Goal: Browse casually: Explore the website without a specific task or goal

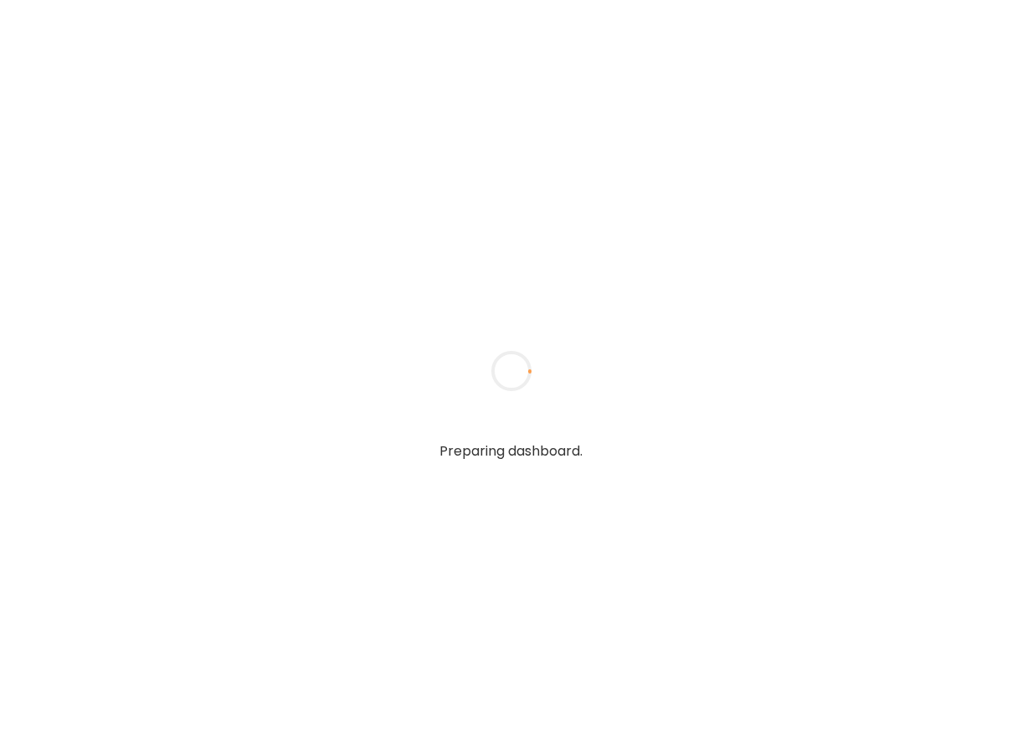
type input "**********"
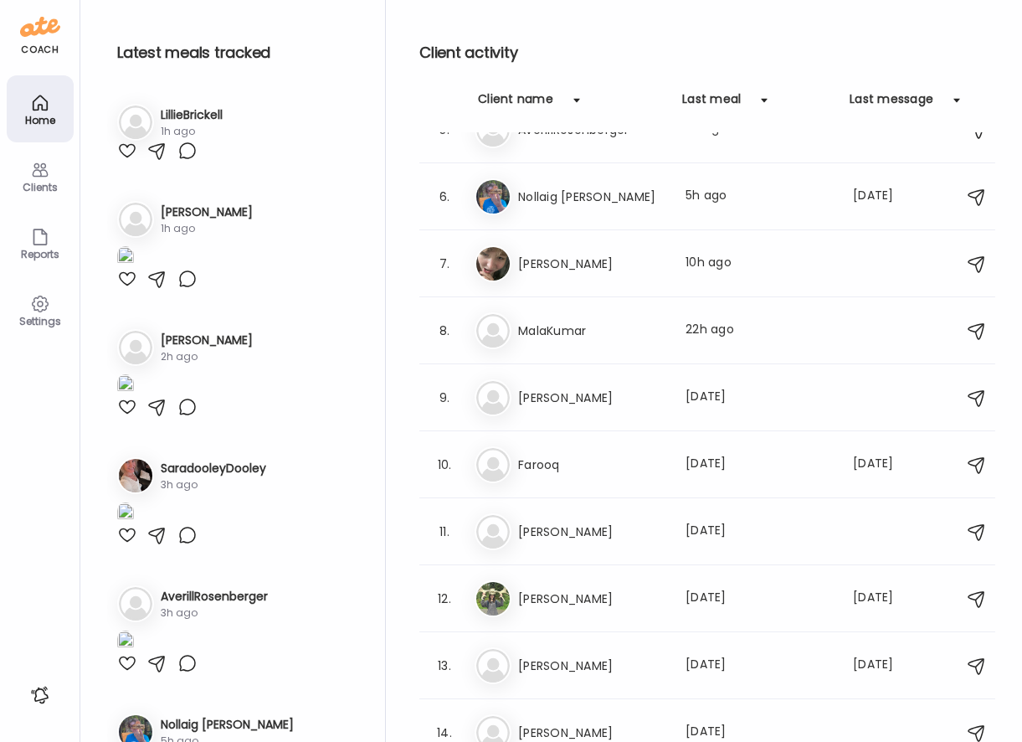
scroll to position [259, 0]
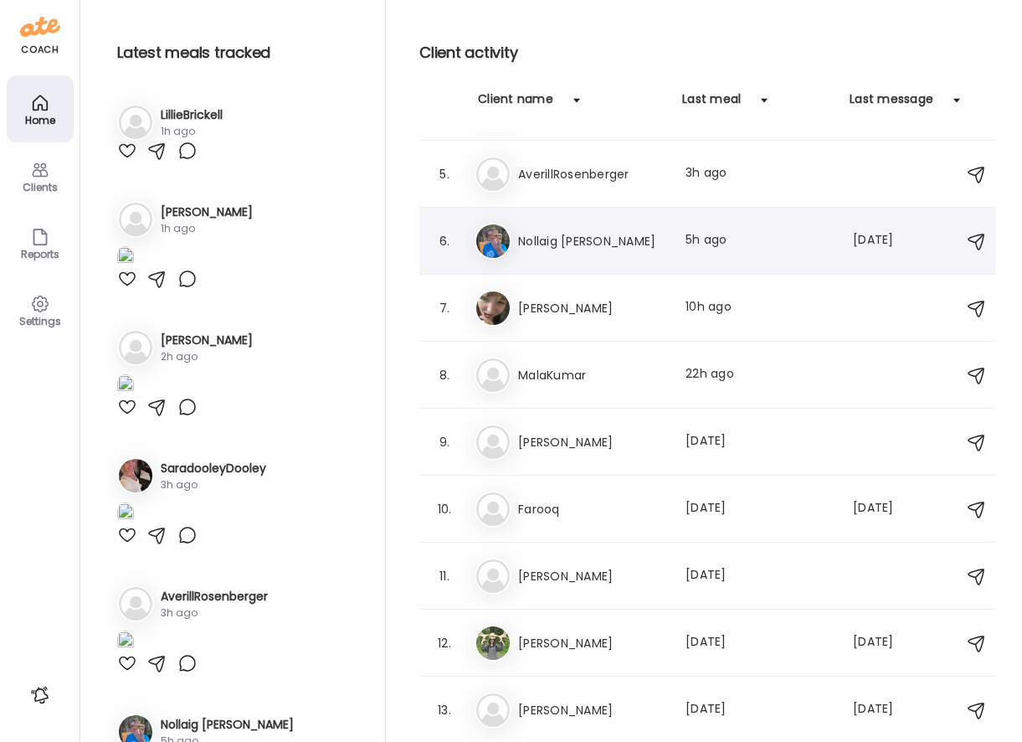
type input "**********"
click at [619, 254] on div "No Nollaig [PERSON_NAME] Last meal: 5h ago Last message: [DATE] Weighed in at 1…" at bounding box center [711, 241] width 472 height 37
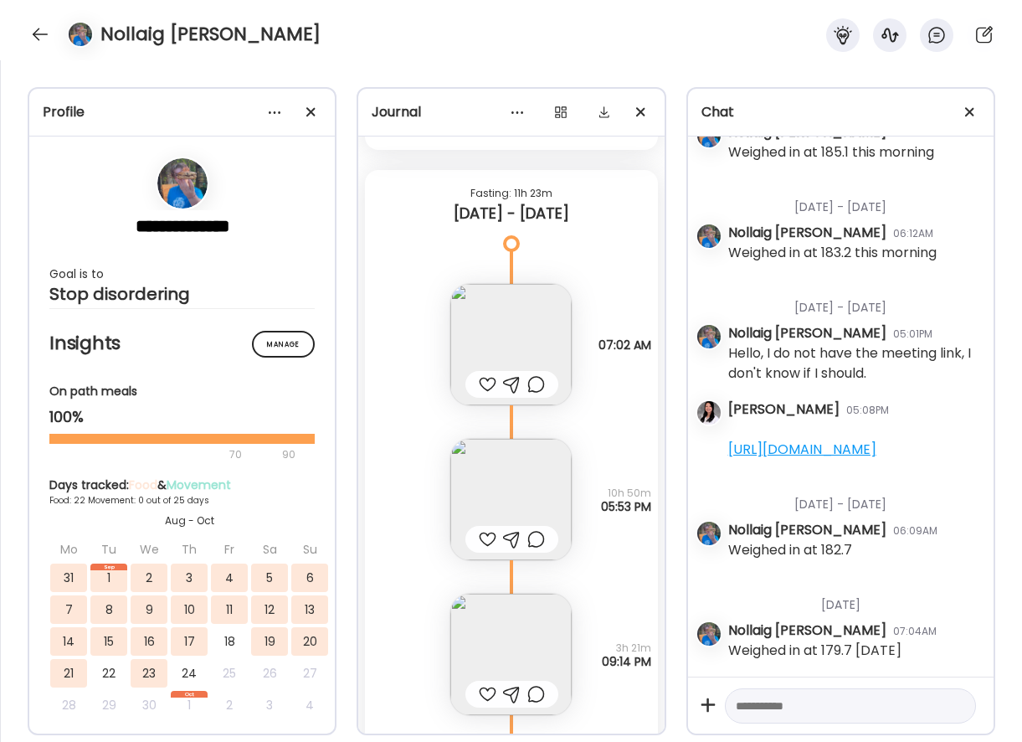
scroll to position [1108, 0]
click at [323, 110] on div at bounding box center [311, 111] width 33 height 33
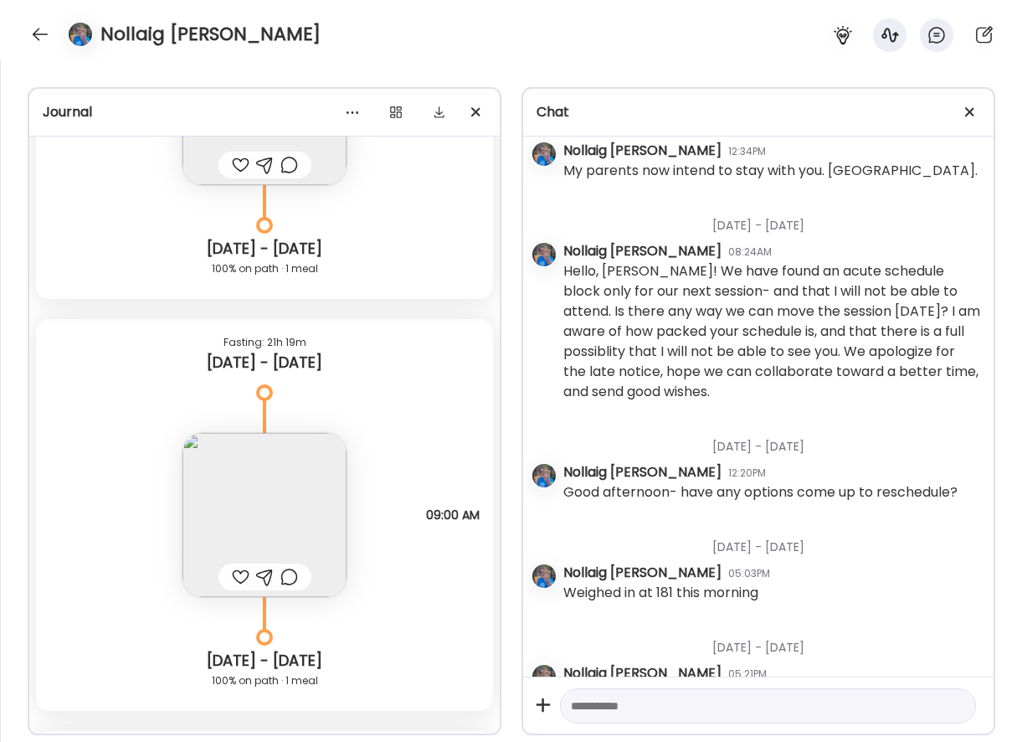
scroll to position [21176, 0]
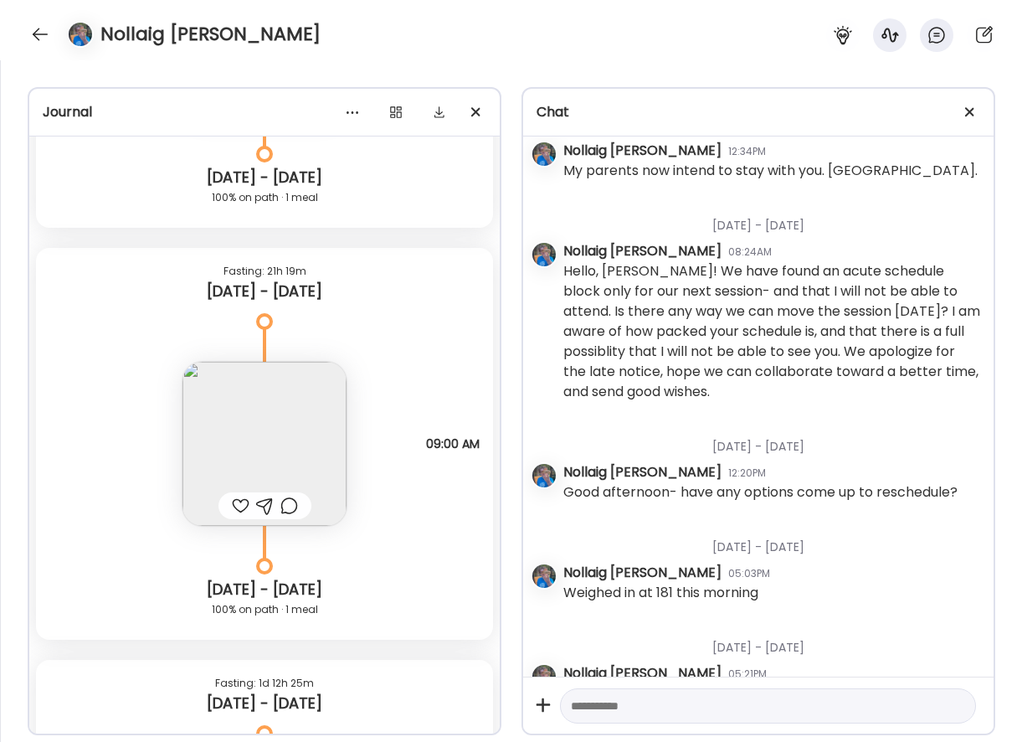
click at [301, 442] on img at bounding box center [264, 444] width 164 height 164
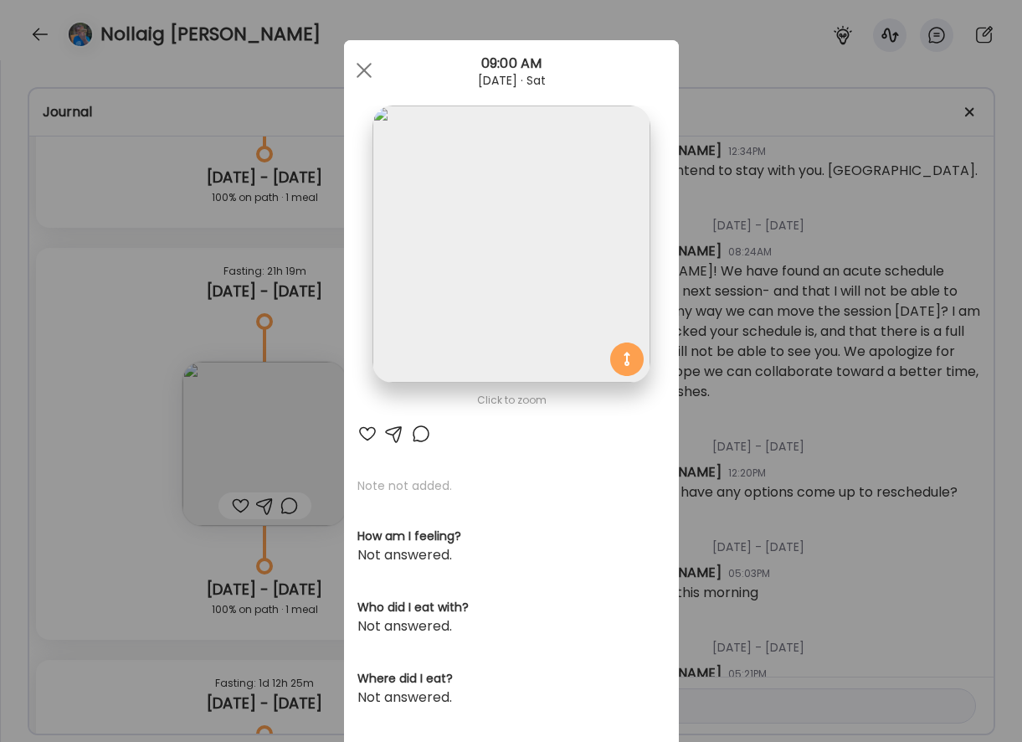
click at [441, 193] on img at bounding box center [510, 243] width 277 height 277
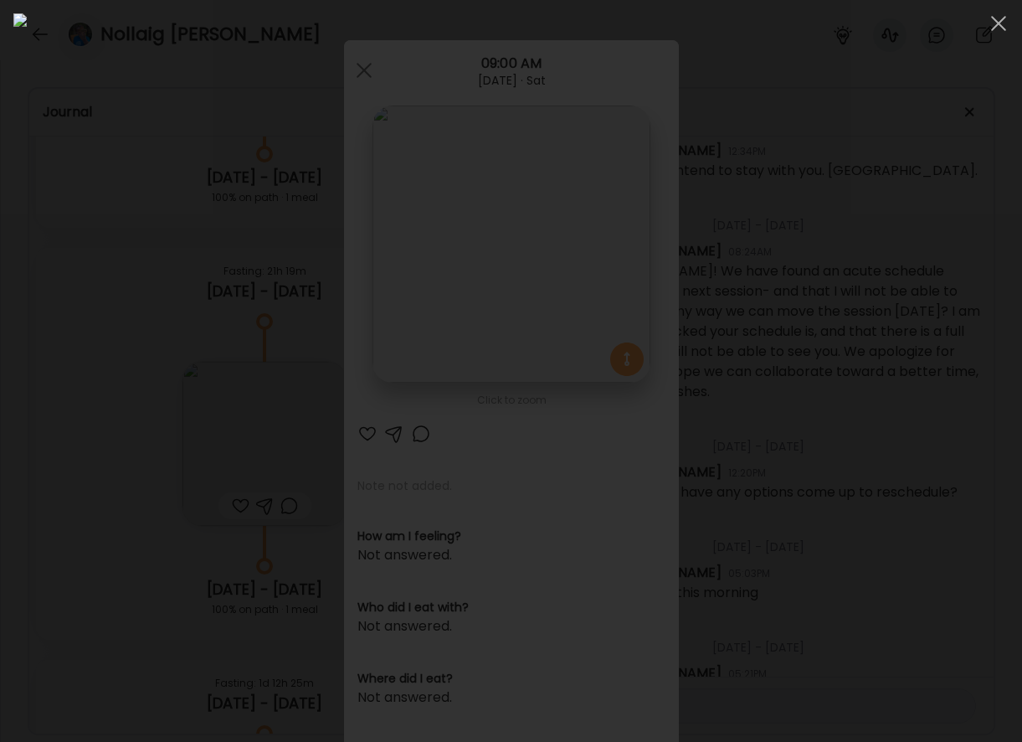
click at [929, 337] on div at bounding box center [510, 370] width 995 height 715
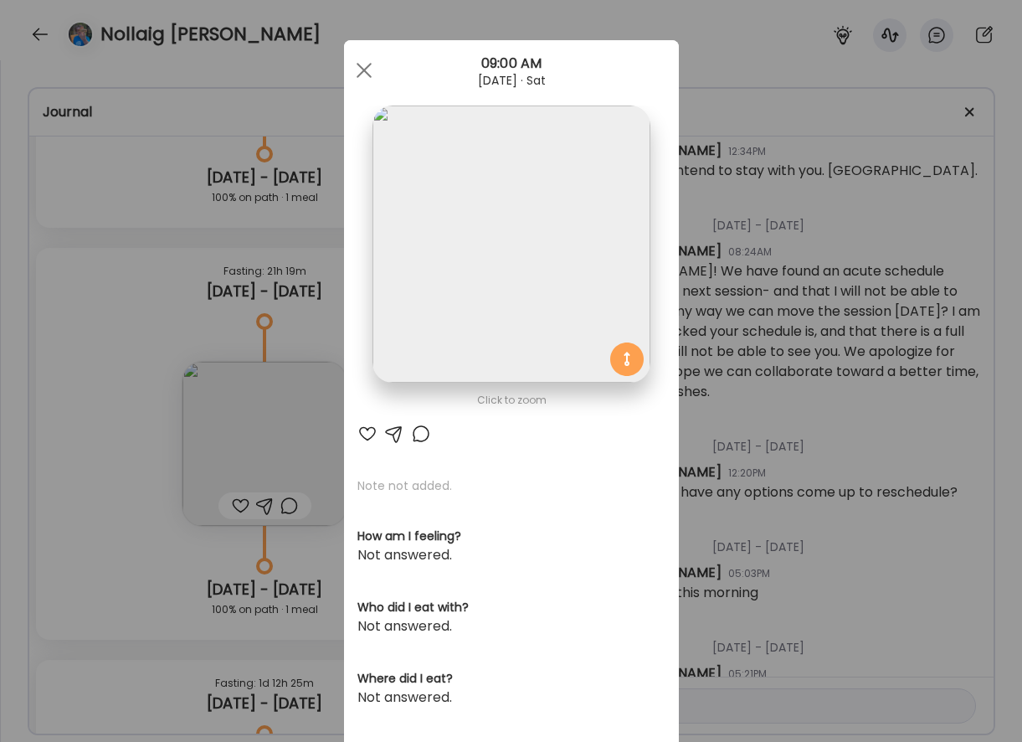
click at [797, 245] on div "Ate Coach Dashboard Wahoo! It’s official Take a moment to set up your Coach Pro…" at bounding box center [511, 371] width 1022 height 742
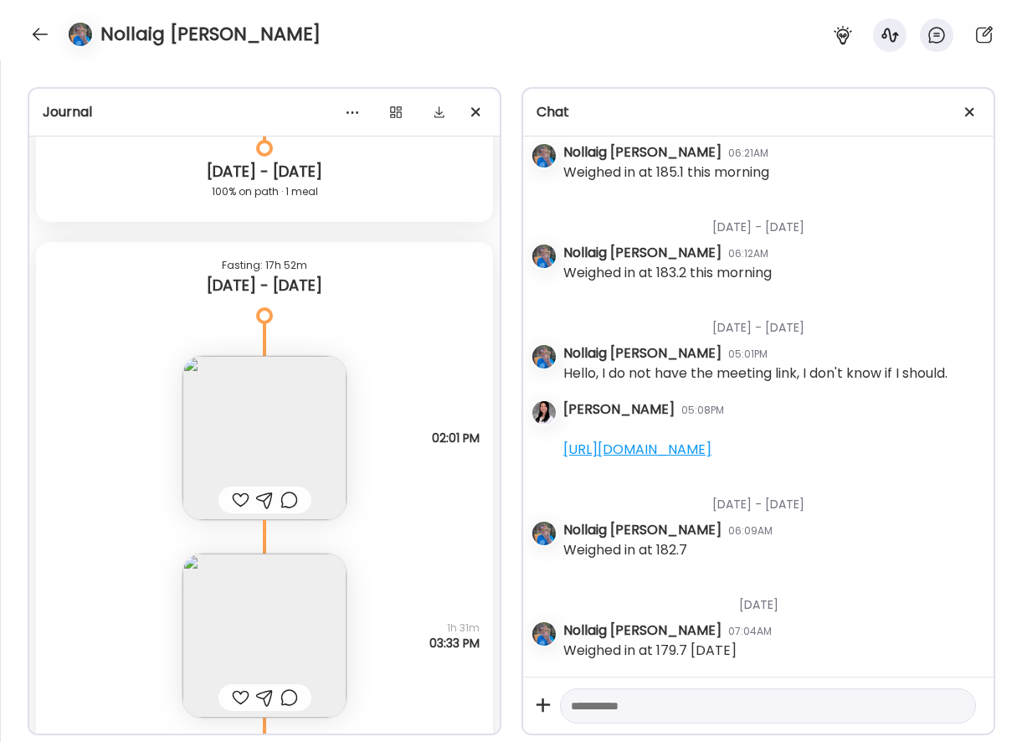
scroll to position [25862, 0]
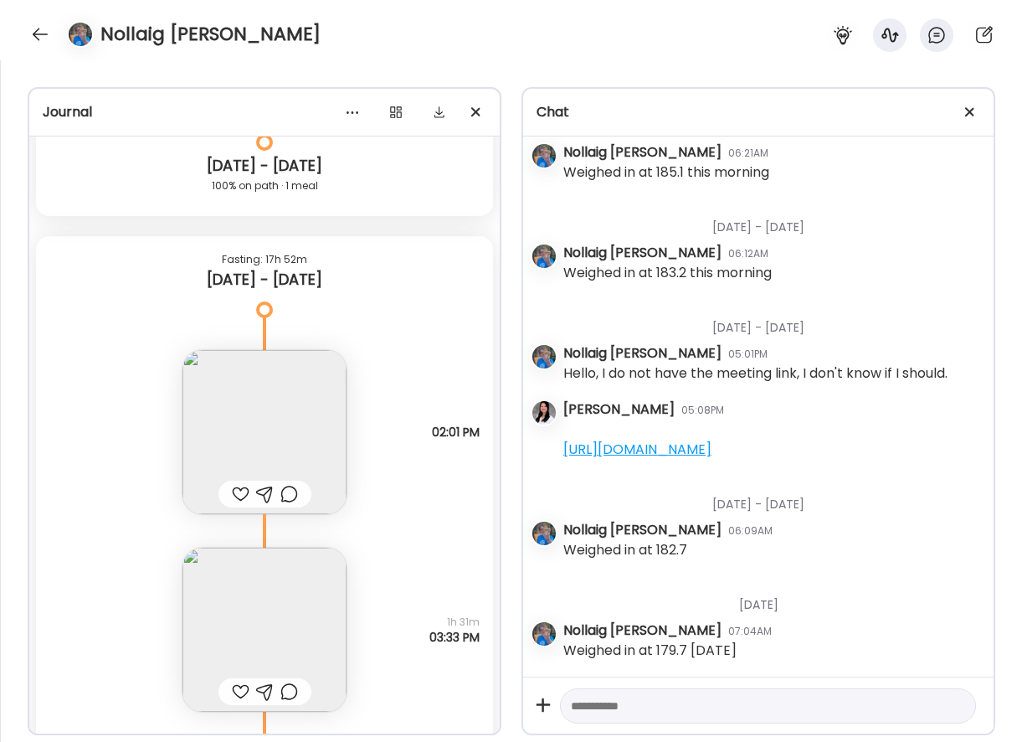
click at [304, 393] on img at bounding box center [264, 432] width 164 height 164
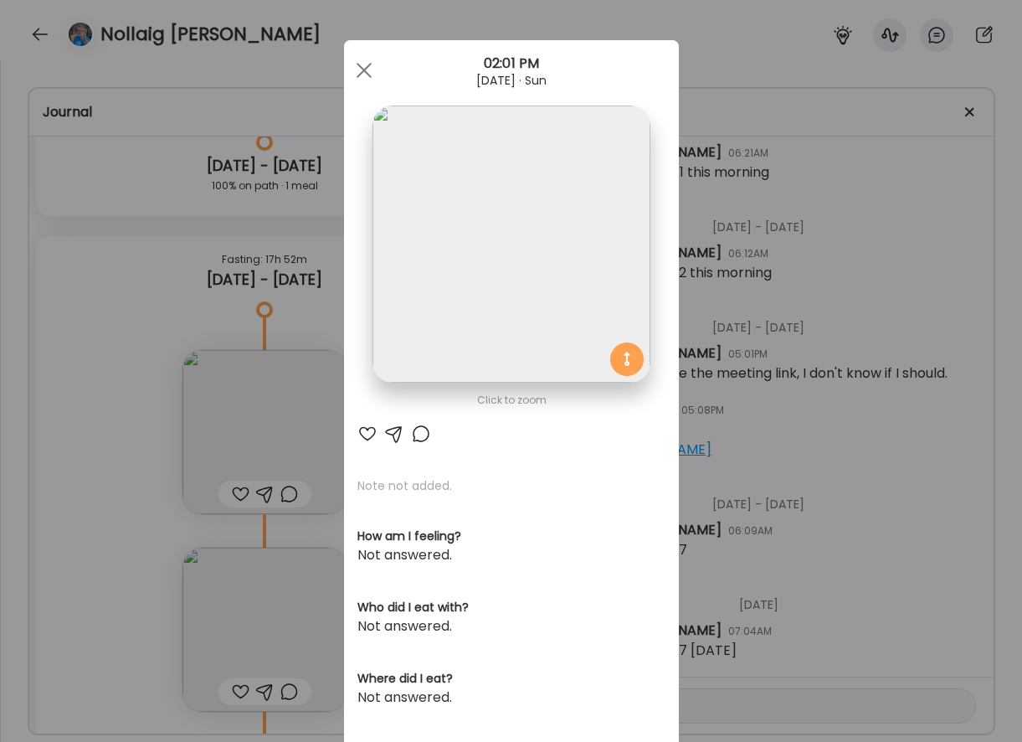
click at [466, 231] on img at bounding box center [510, 243] width 277 height 277
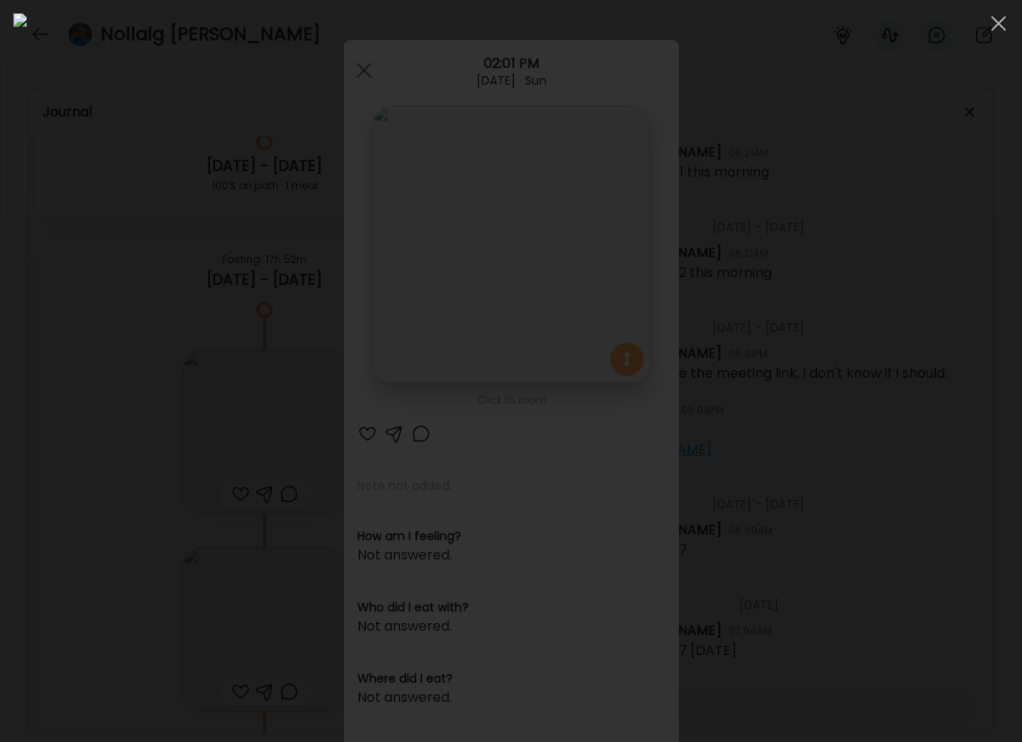
click at [104, 302] on div at bounding box center [510, 370] width 995 height 715
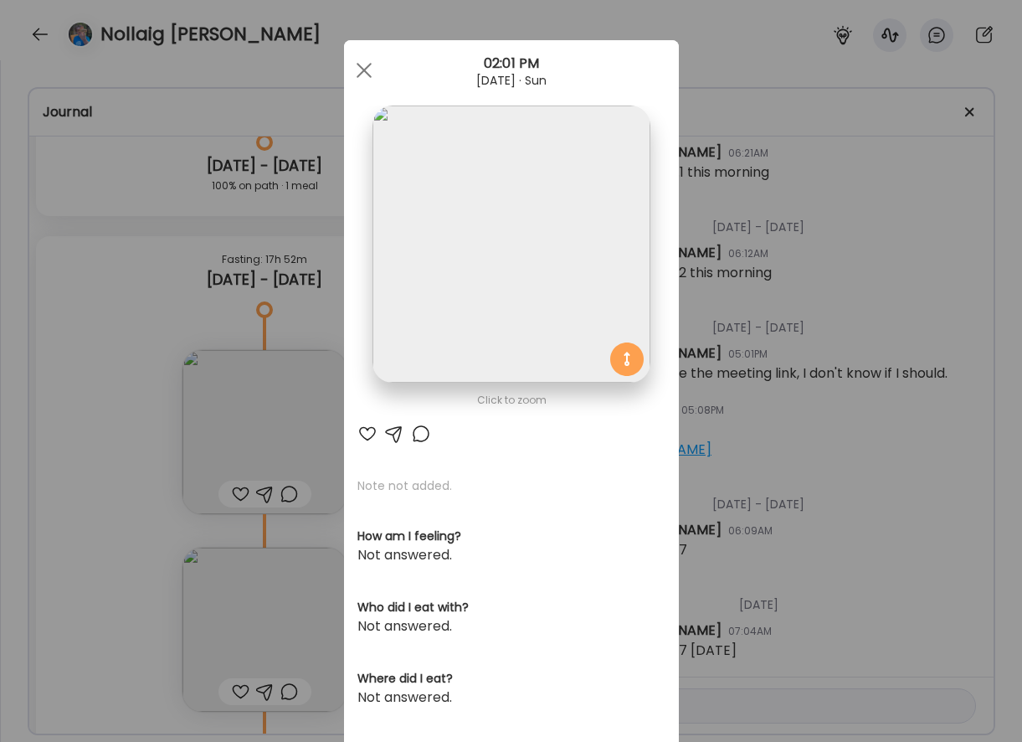
click at [311, 335] on div "Ate Coach Dashboard Wahoo! It’s official Take a moment to set up your Coach Pro…" at bounding box center [511, 371] width 1022 height 742
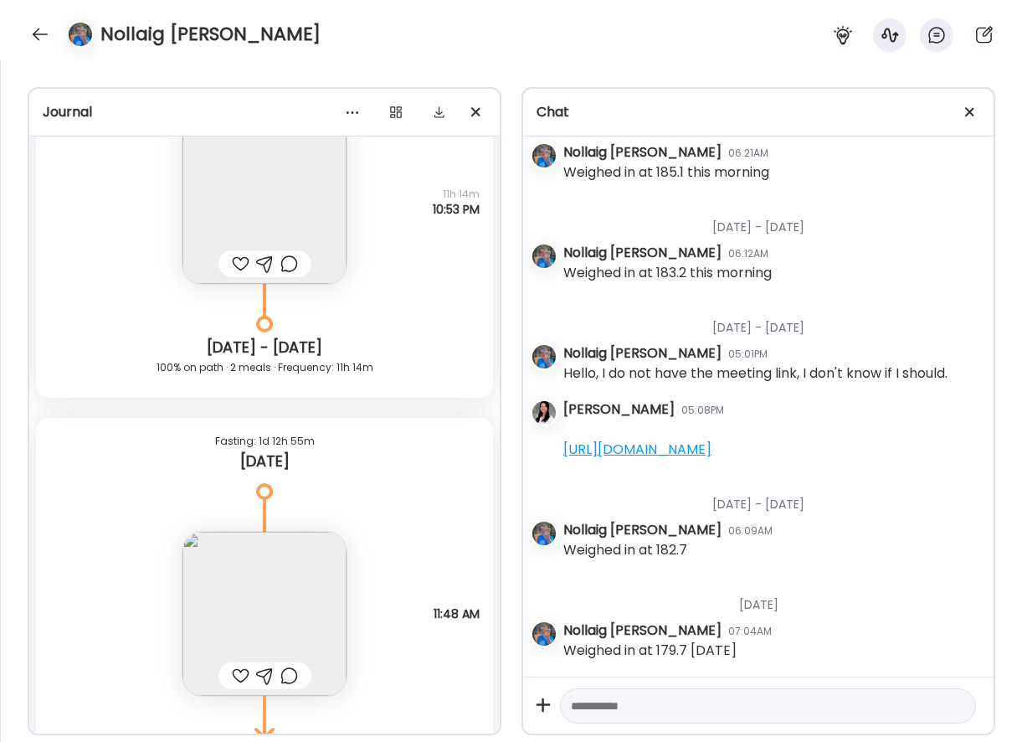
scroll to position [27106, 0]
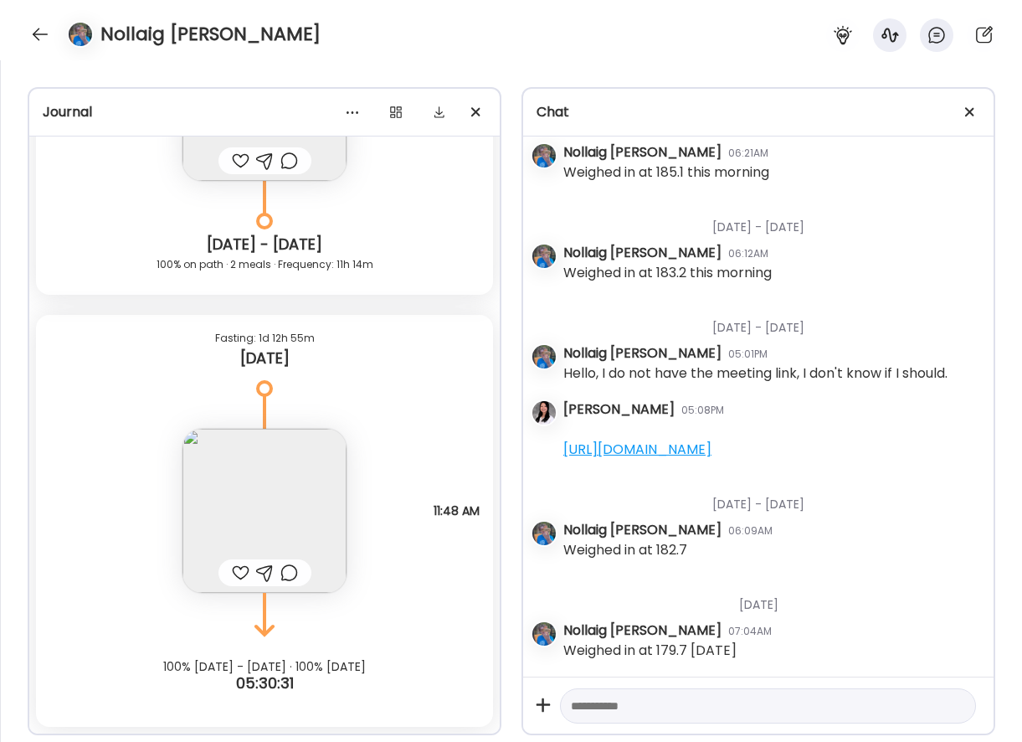
click at [299, 468] on img at bounding box center [264, 511] width 164 height 164
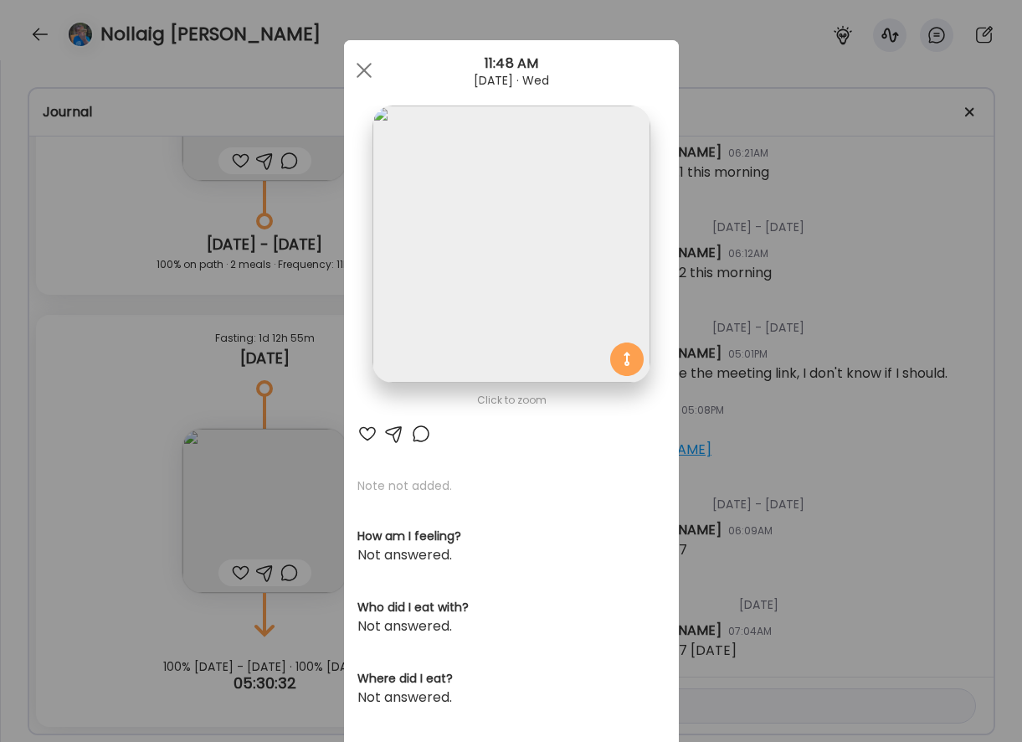
click at [583, 249] on img at bounding box center [510, 243] width 277 height 277
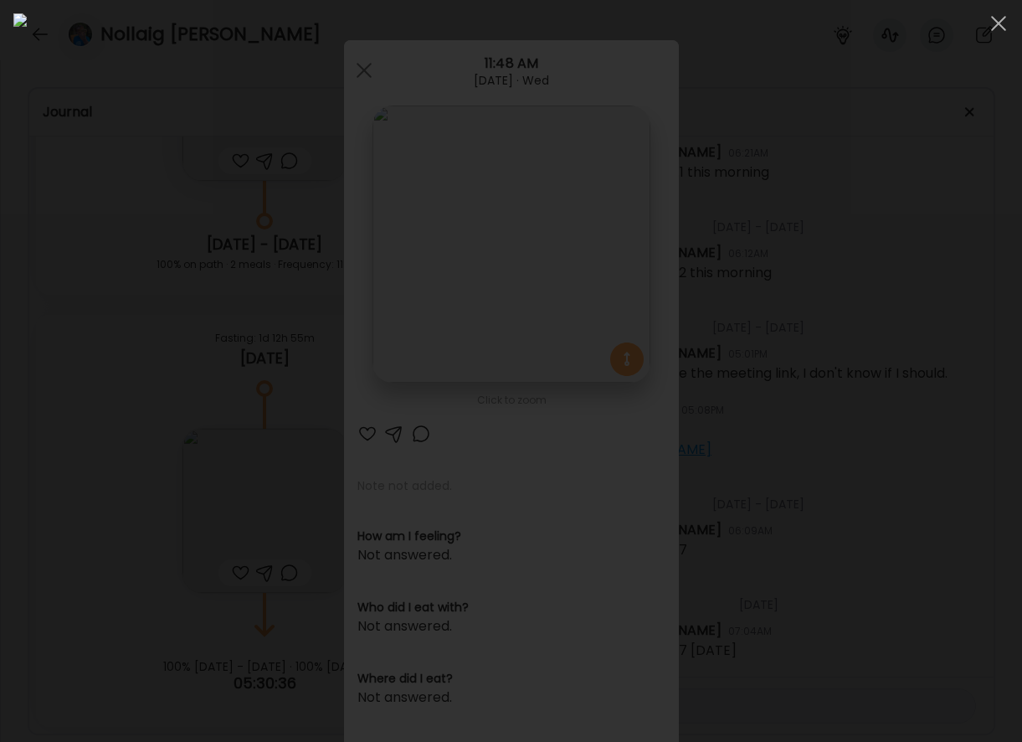
click at [120, 278] on div at bounding box center [510, 370] width 995 height 715
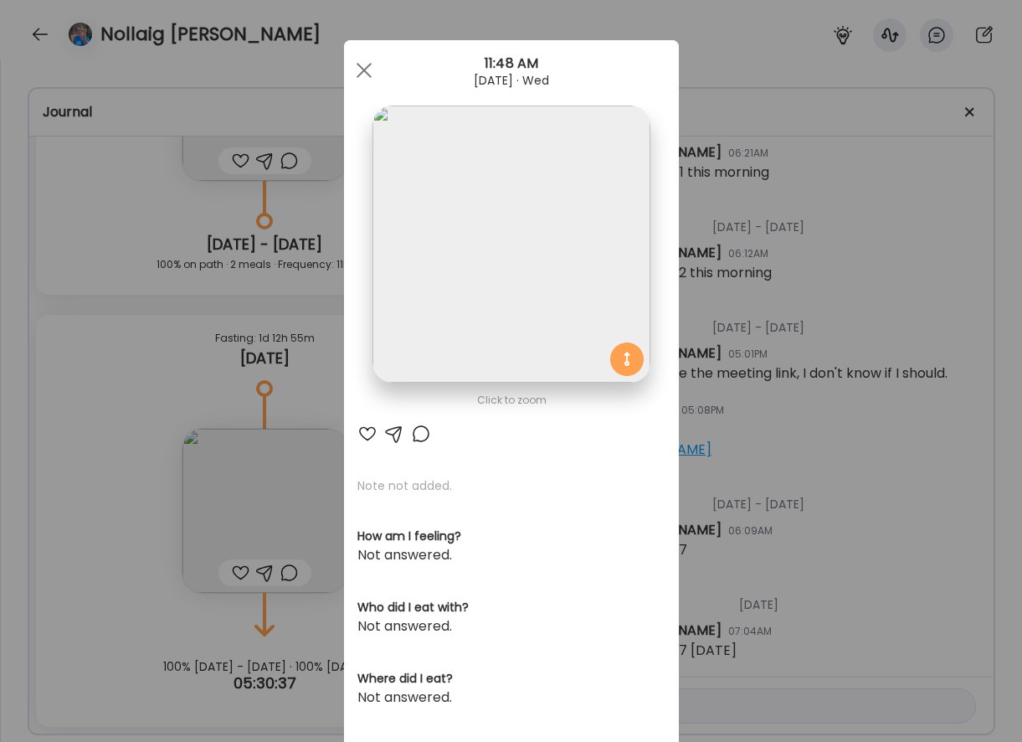
click at [161, 291] on div "Ate Coach Dashboard Wahoo! It’s official Take a moment to set up your Coach Pro…" at bounding box center [511, 371] width 1022 height 742
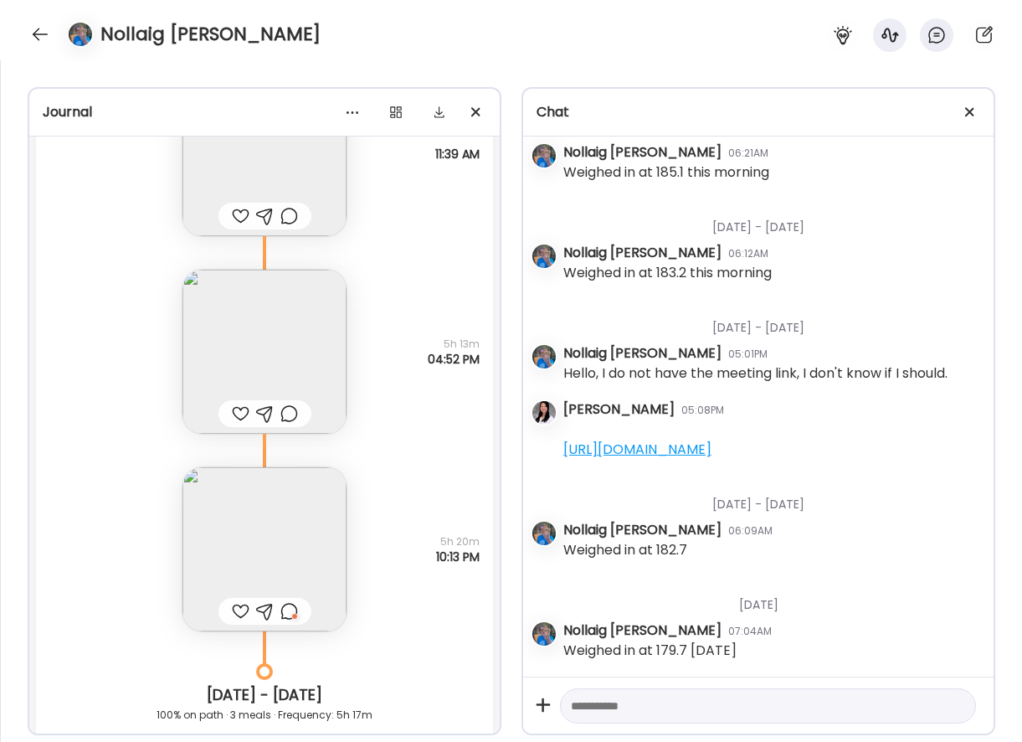
scroll to position [23260, 0]
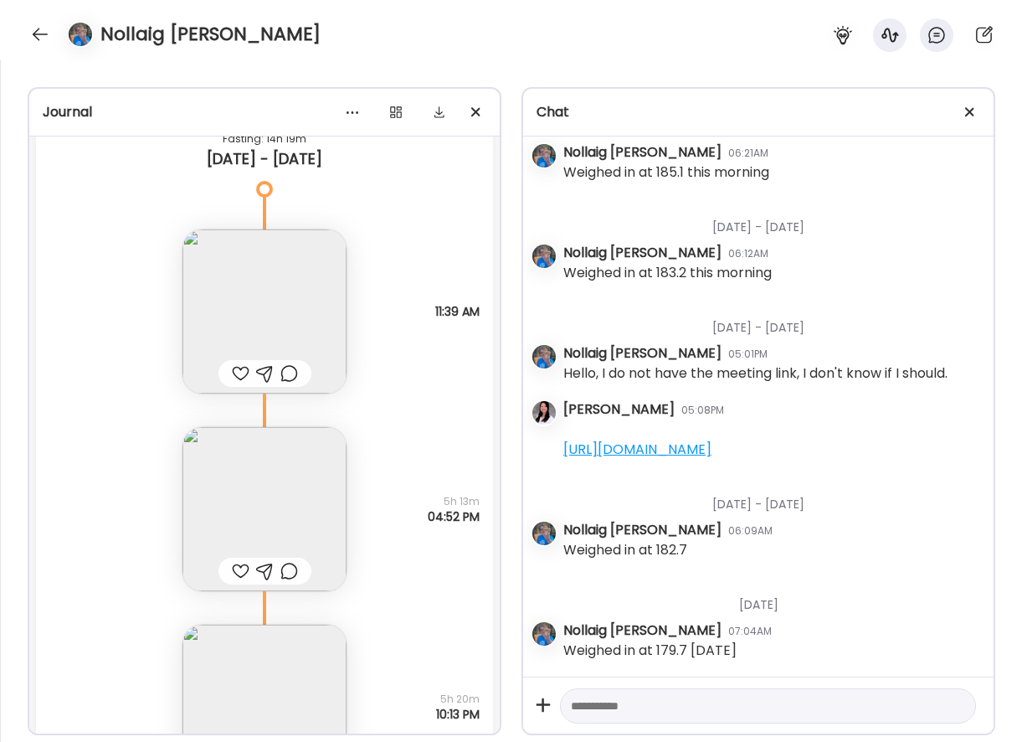
click at [315, 293] on img at bounding box center [264, 311] width 164 height 164
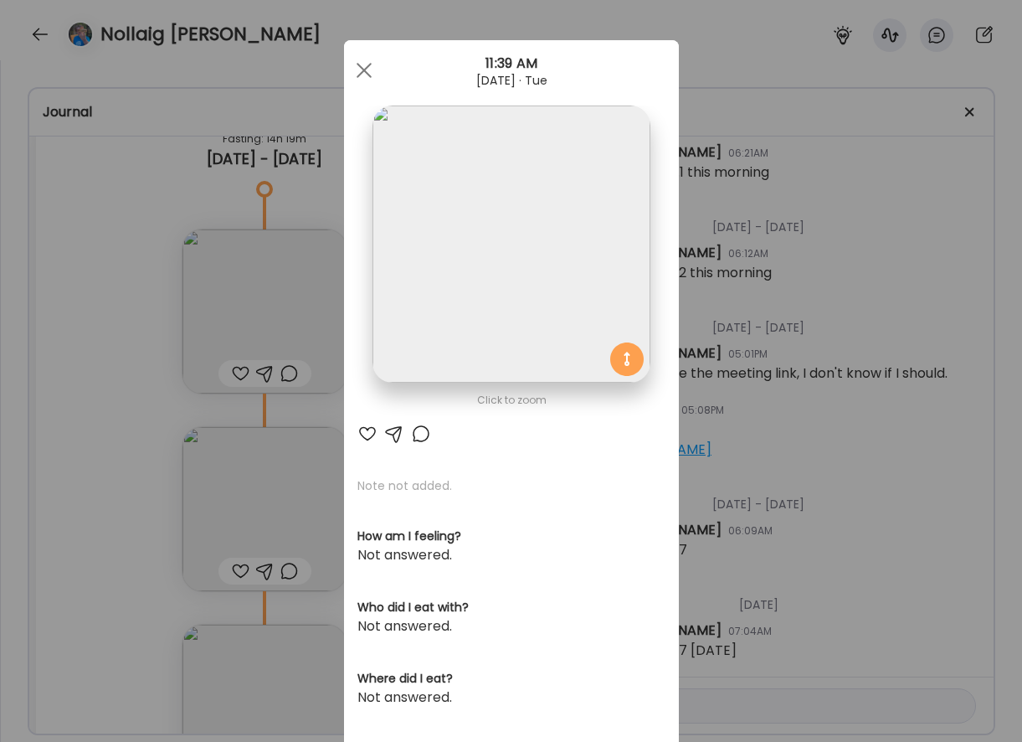
click at [492, 242] on img at bounding box center [510, 243] width 277 height 277
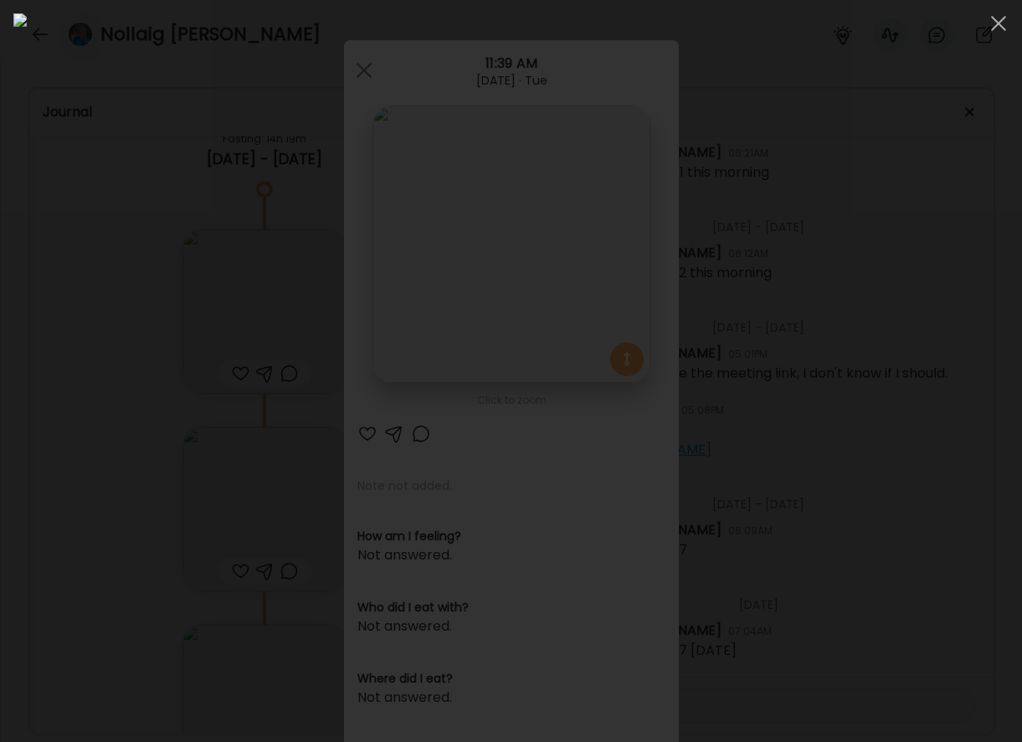
click at [926, 100] on div at bounding box center [510, 370] width 995 height 715
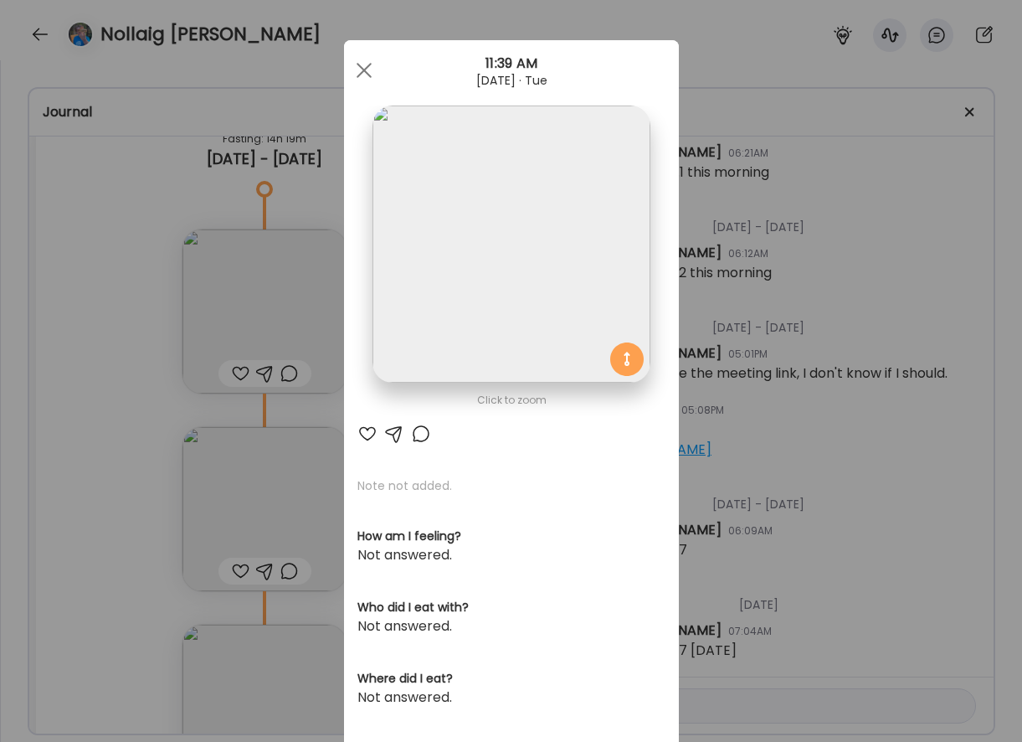
click at [760, 203] on div "Ate Coach Dashboard Wahoo! It’s official Take a moment to set up your Coach Pro…" at bounding box center [511, 371] width 1022 height 742
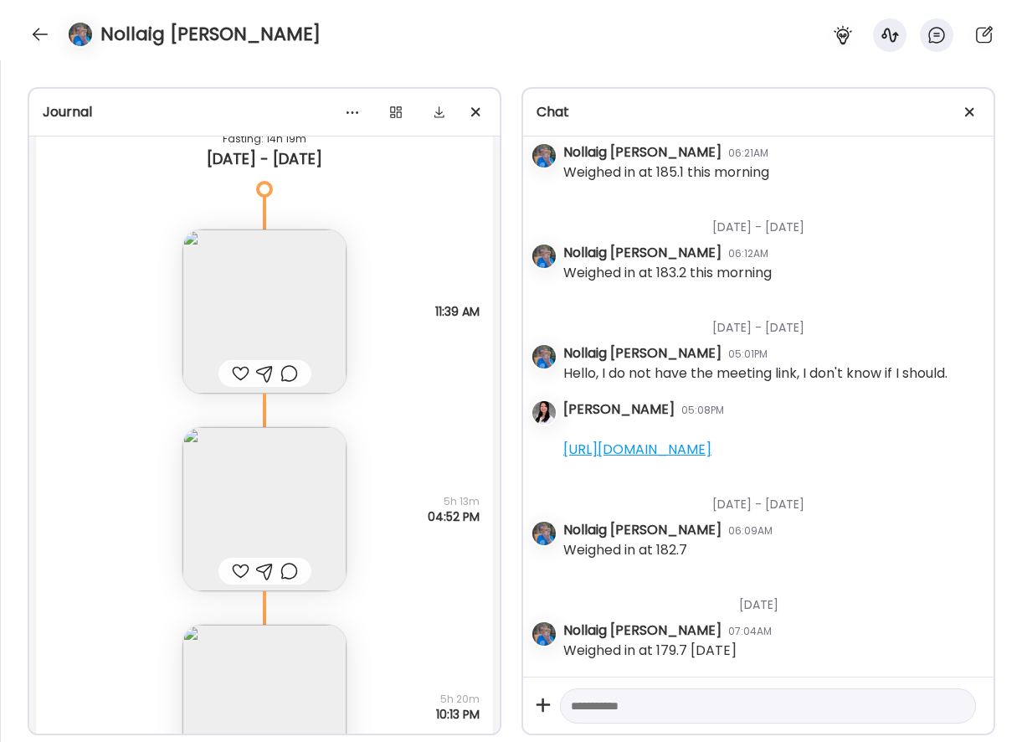
click at [331, 497] on img at bounding box center [264, 509] width 164 height 164
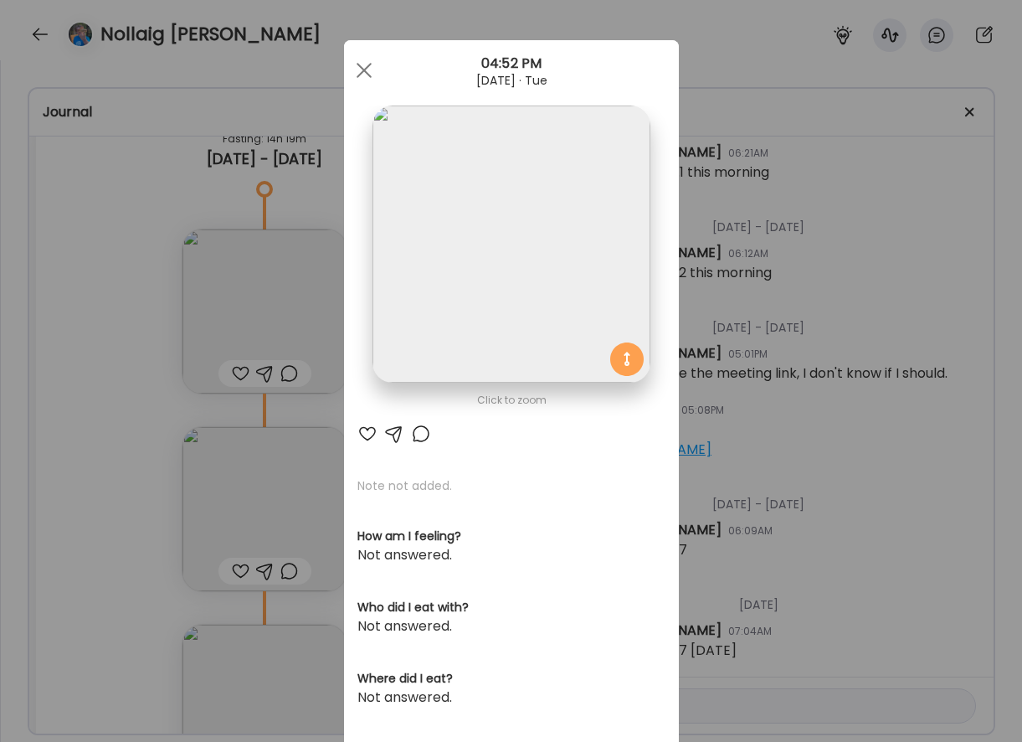
click at [683, 271] on div "Ate Coach Dashboard Wahoo! It’s official Take a moment to set up your Coach Pro…" at bounding box center [511, 371] width 1022 height 742
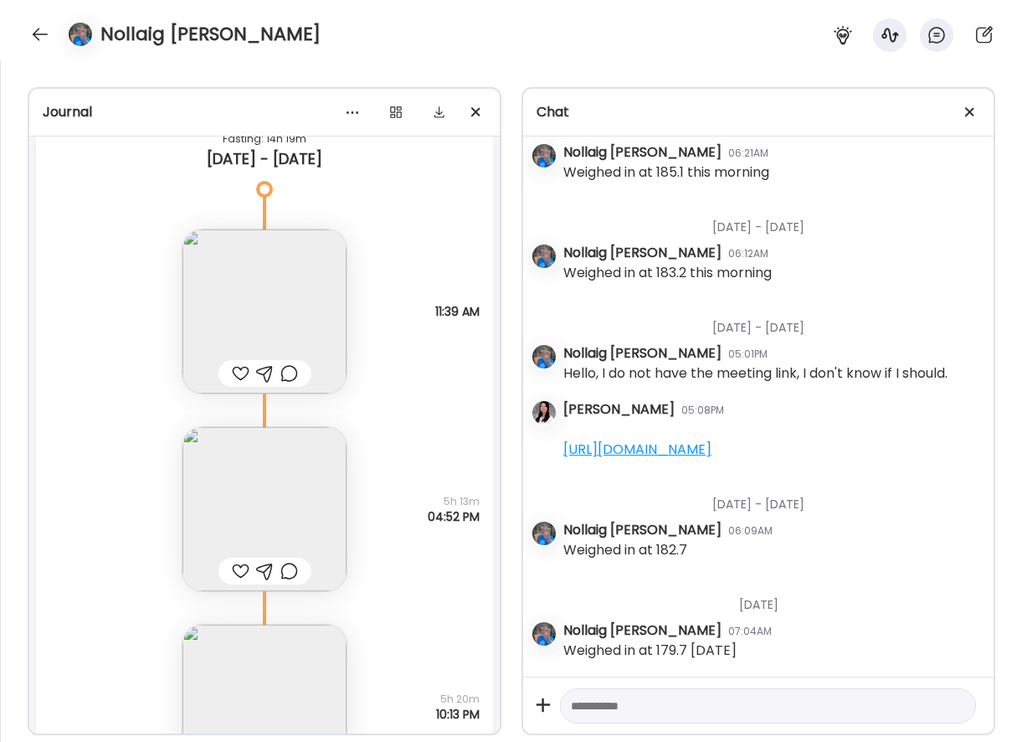
scroll to position [23522, 0]
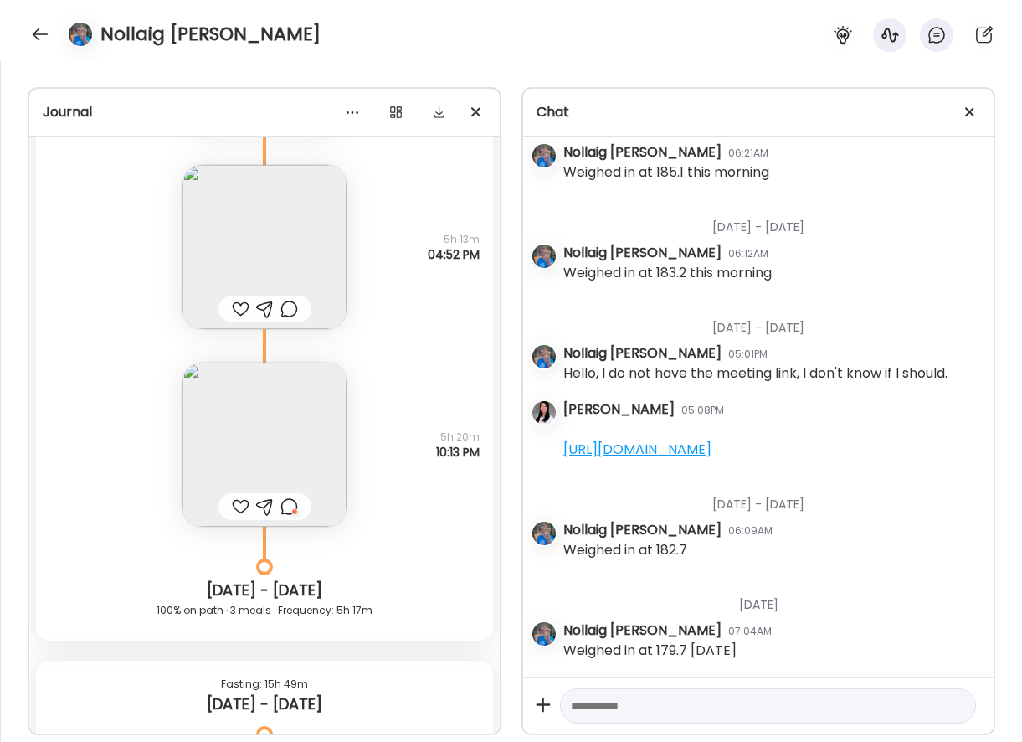
click at [311, 431] on img at bounding box center [264, 444] width 164 height 164
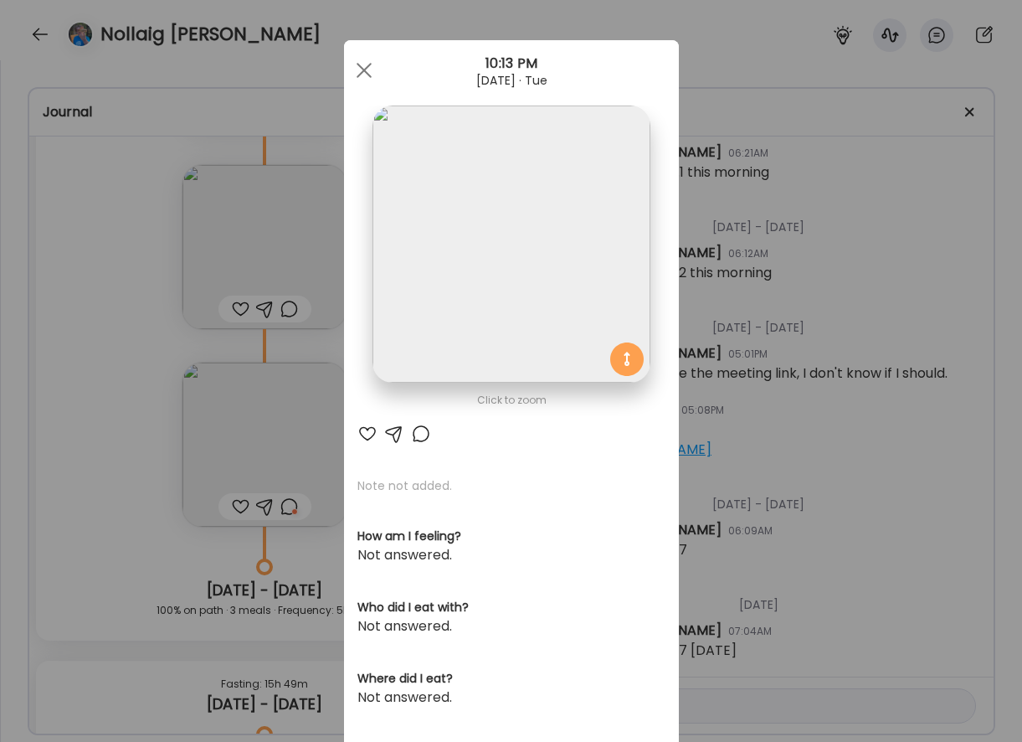
click at [773, 228] on div "Ate Coach Dashboard Wahoo! It’s official Take a moment to set up your Coach Pro…" at bounding box center [511, 371] width 1022 height 742
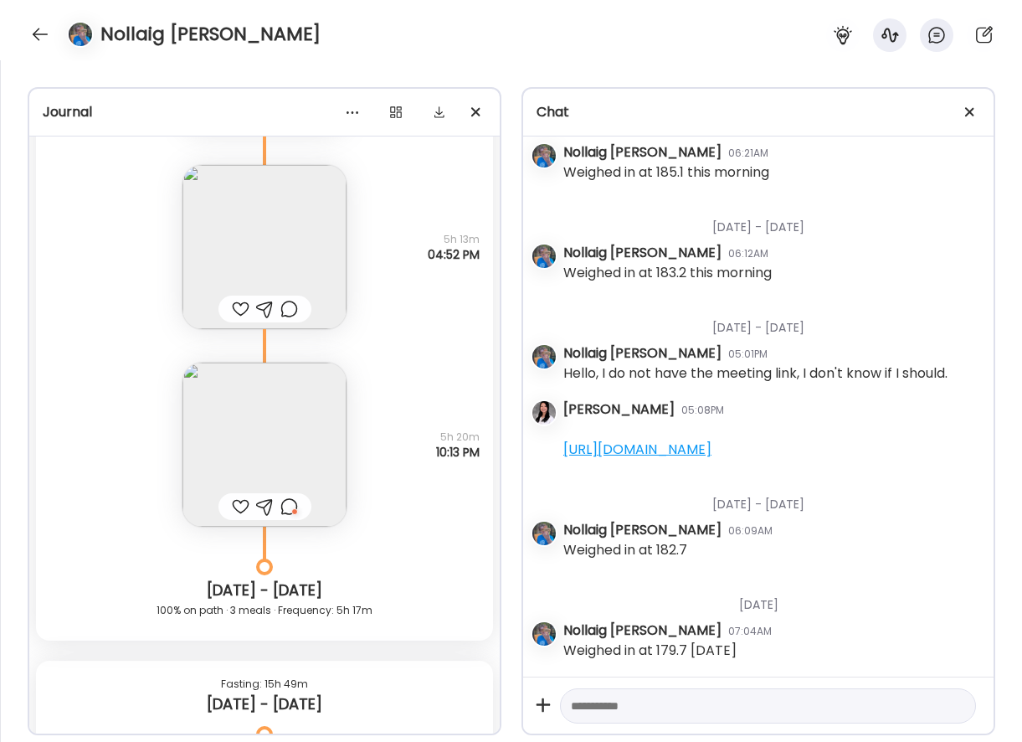
click at [290, 503] on div at bounding box center [289, 506] width 18 height 20
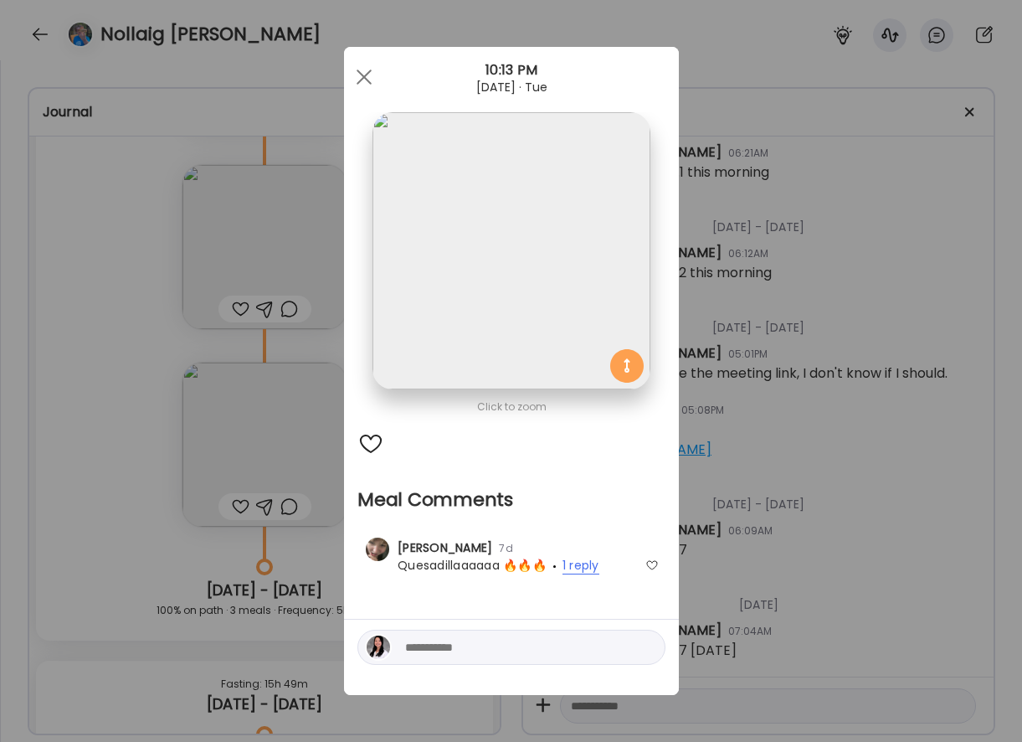
click at [590, 559] on span "1 reply" at bounding box center [580, 566] width 37 height 18
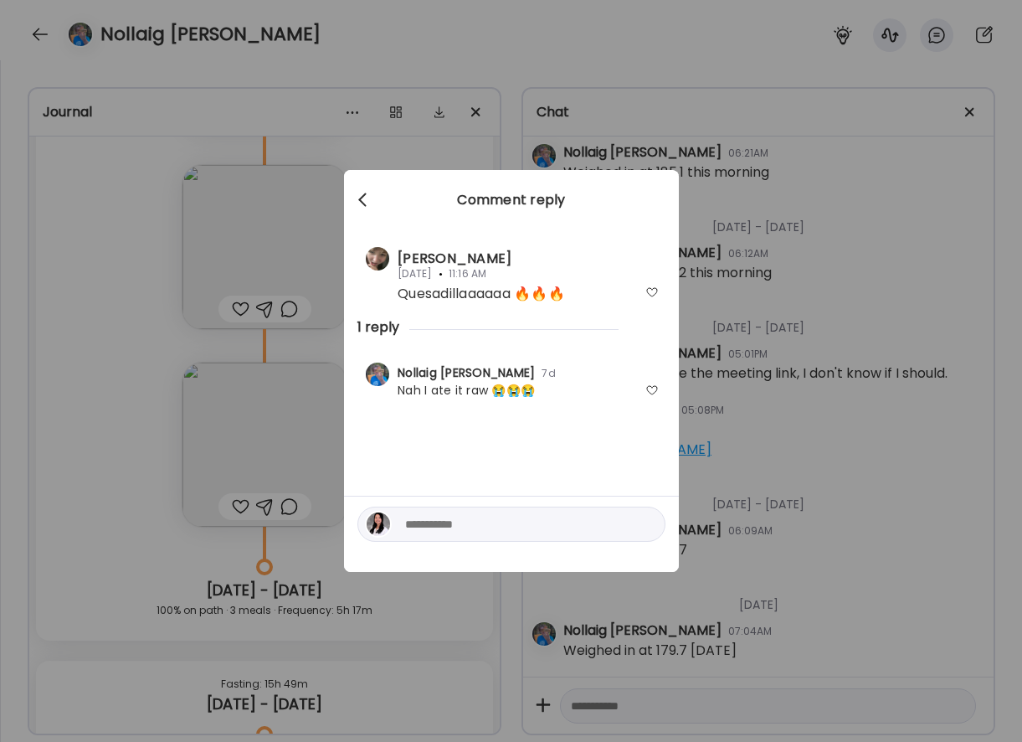
click at [357, 193] on div at bounding box center [363, 199] width 33 height 33
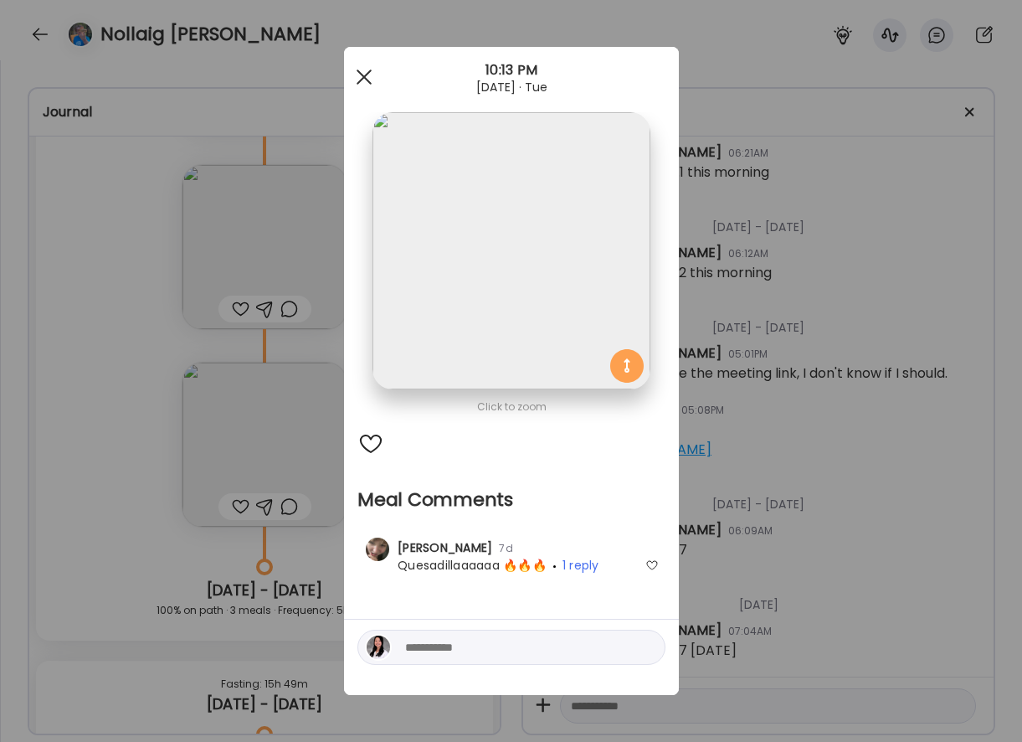
click at [369, 67] on div at bounding box center [363, 76] width 33 height 33
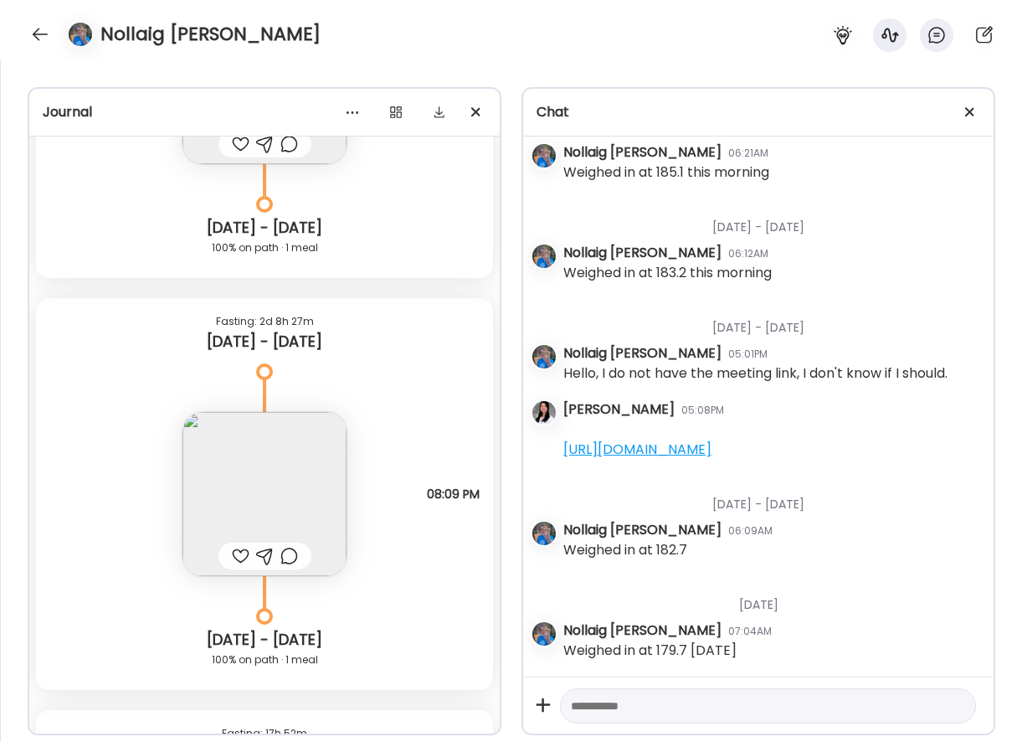
scroll to position [25540, 0]
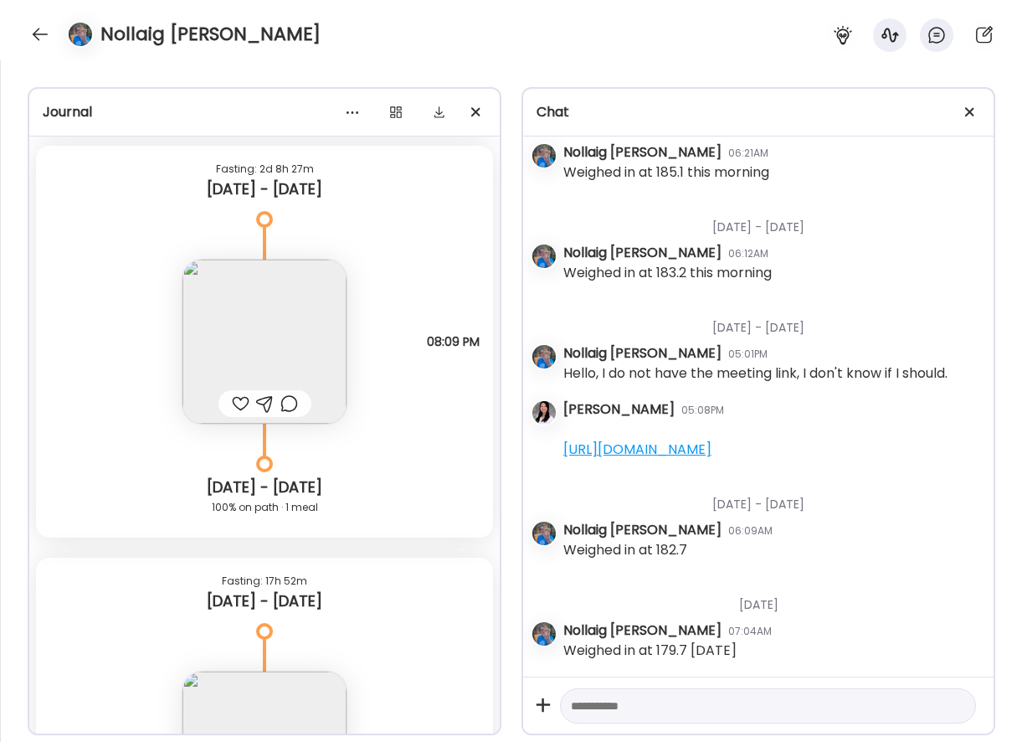
click at [305, 331] on img at bounding box center [264, 341] width 164 height 164
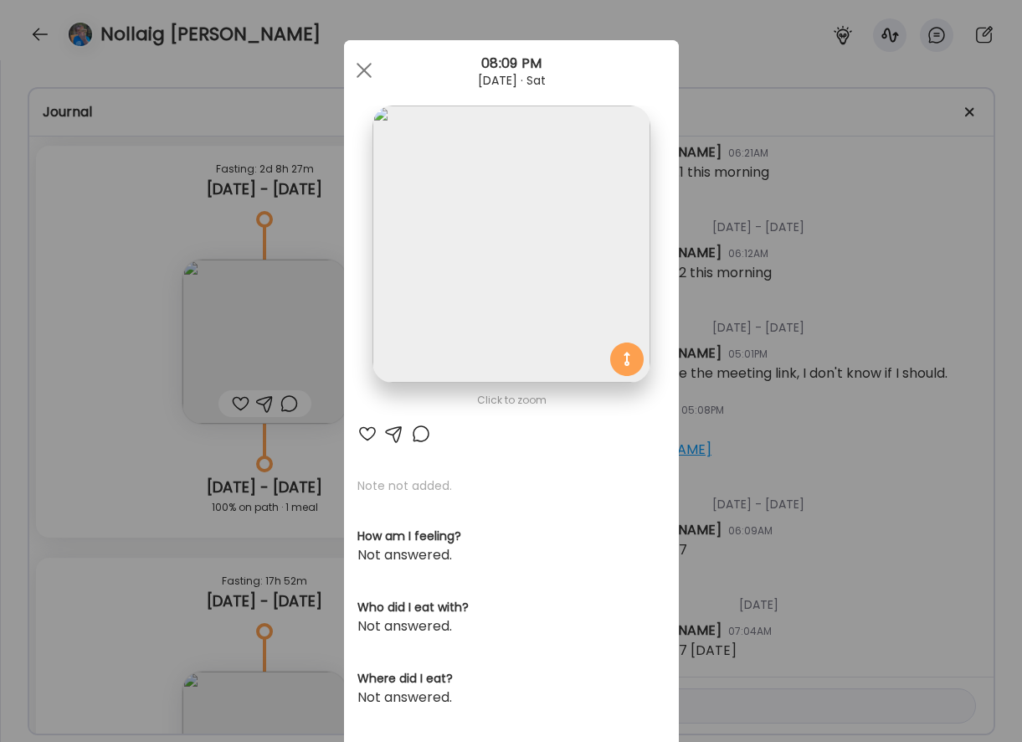
click at [447, 250] on img at bounding box center [510, 243] width 277 height 277
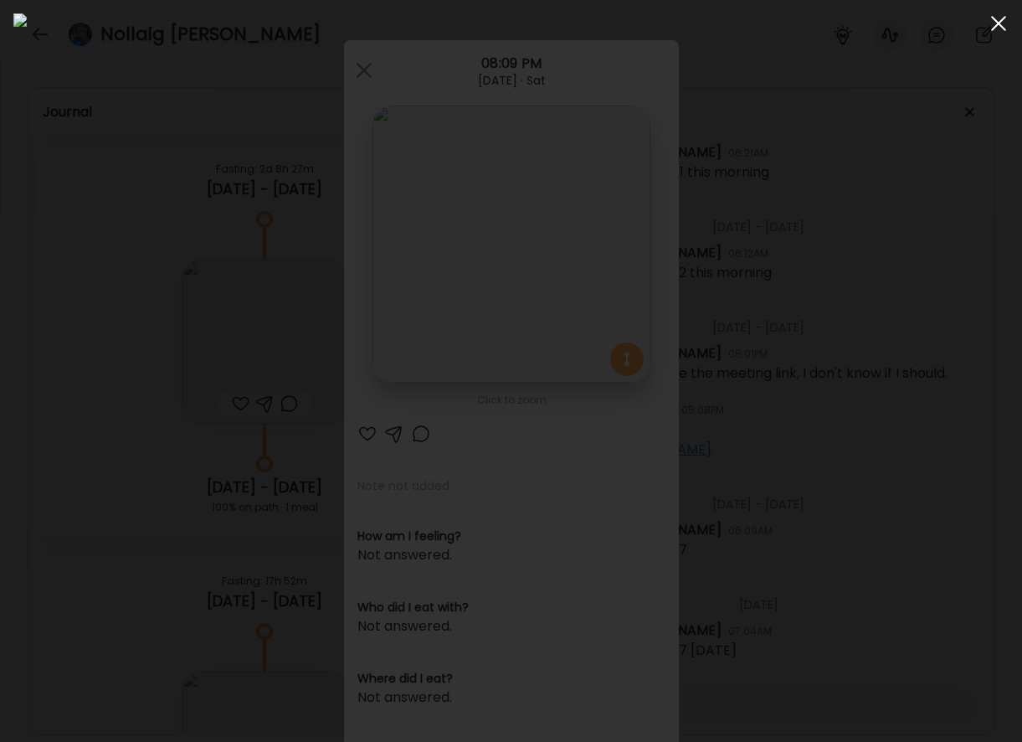
click at [997, 17] on div at bounding box center [998, 23] width 33 height 33
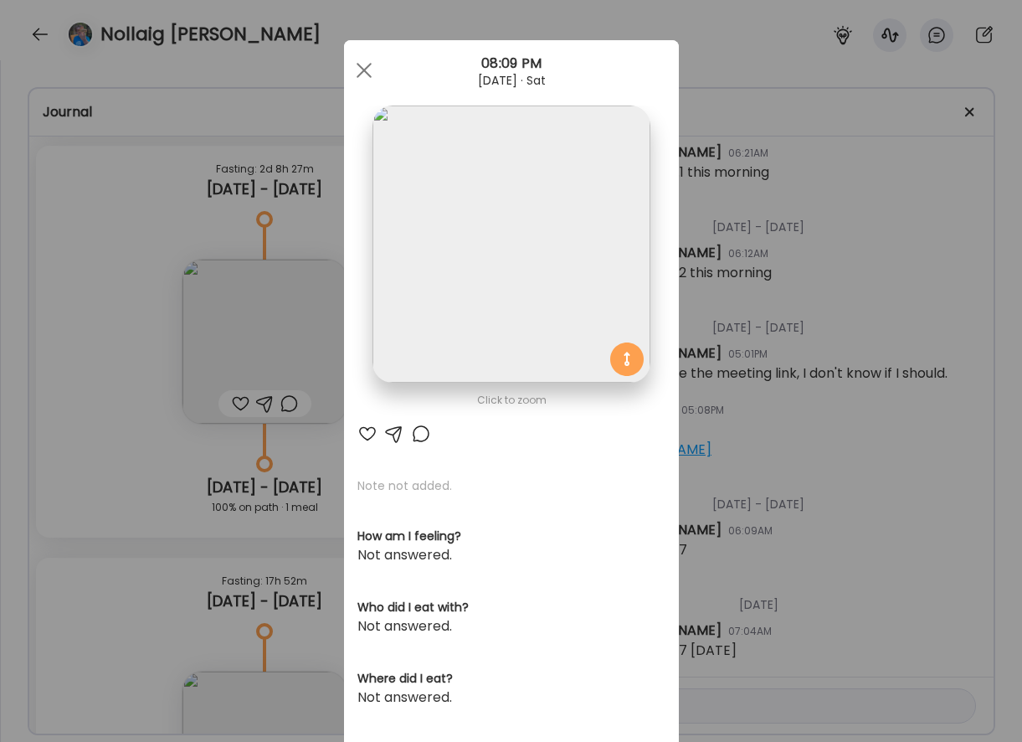
click at [533, 292] on img at bounding box center [510, 243] width 277 height 277
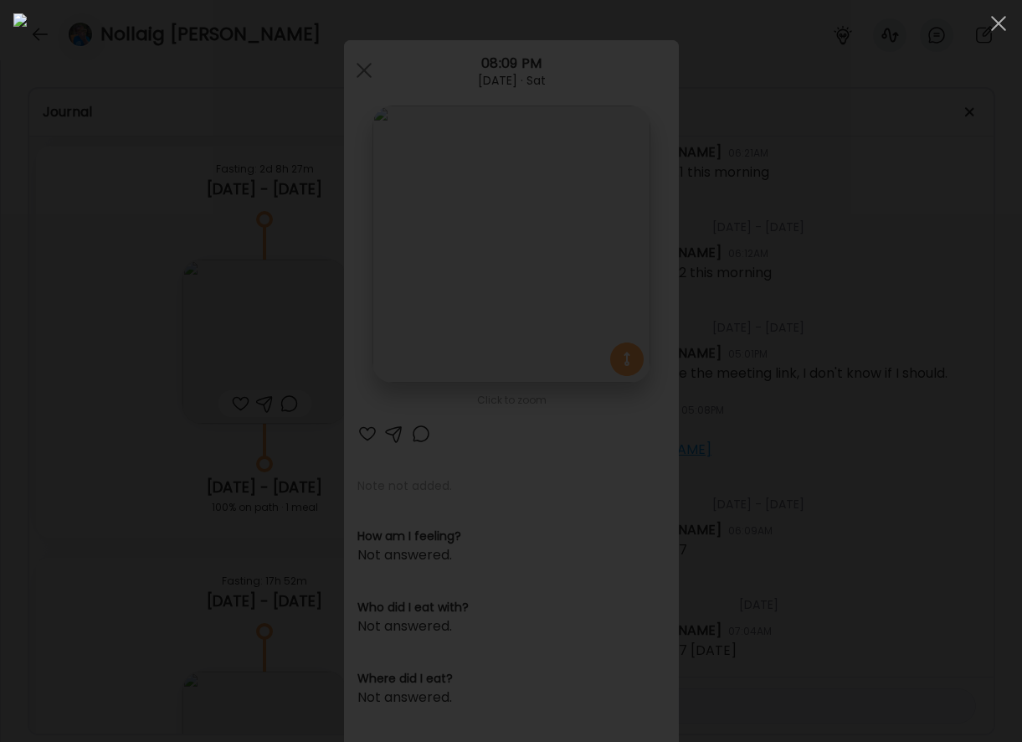
click at [78, 319] on div at bounding box center [510, 370] width 995 height 715
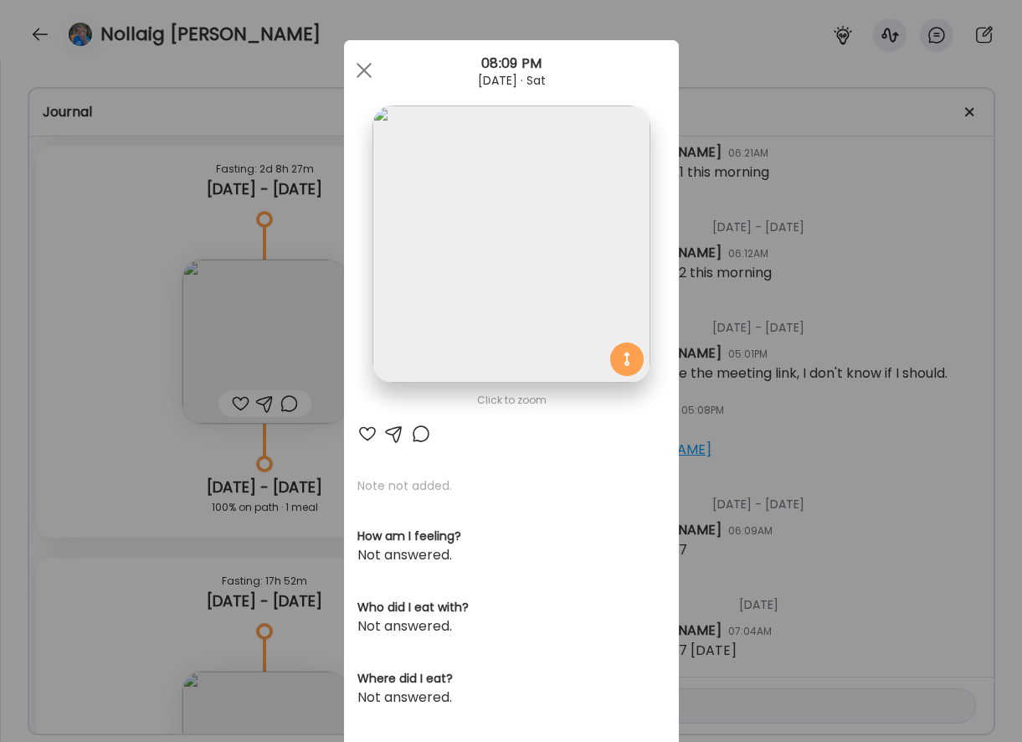
click at [95, 284] on div "Ate Coach Dashboard Wahoo! It’s official Take a moment to set up your Coach Pro…" at bounding box center [511, 371] width 1022 height 742
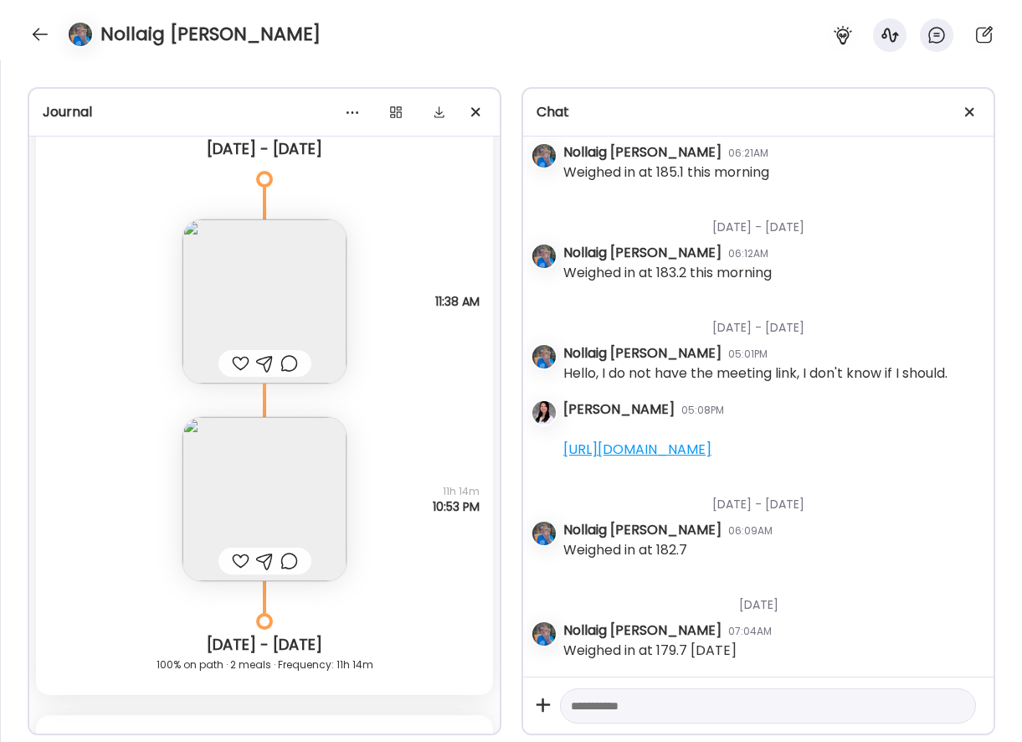
scroll to position [26808, 0]
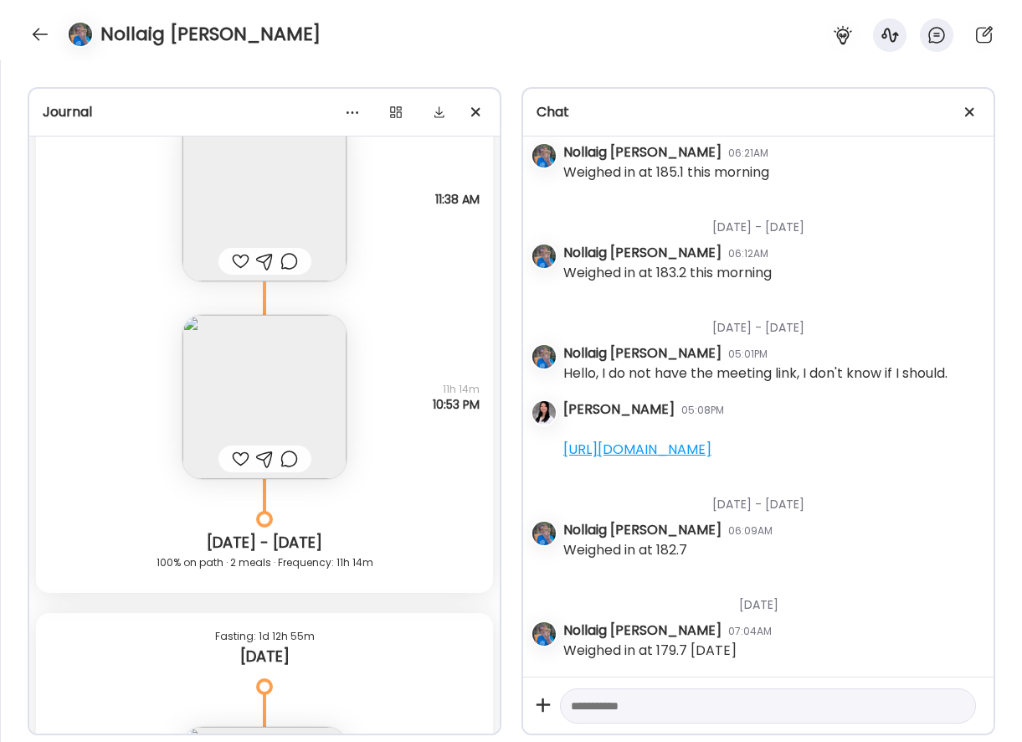
click at [229, 413] on img at bounding box center [264, 397] width 164 height 164
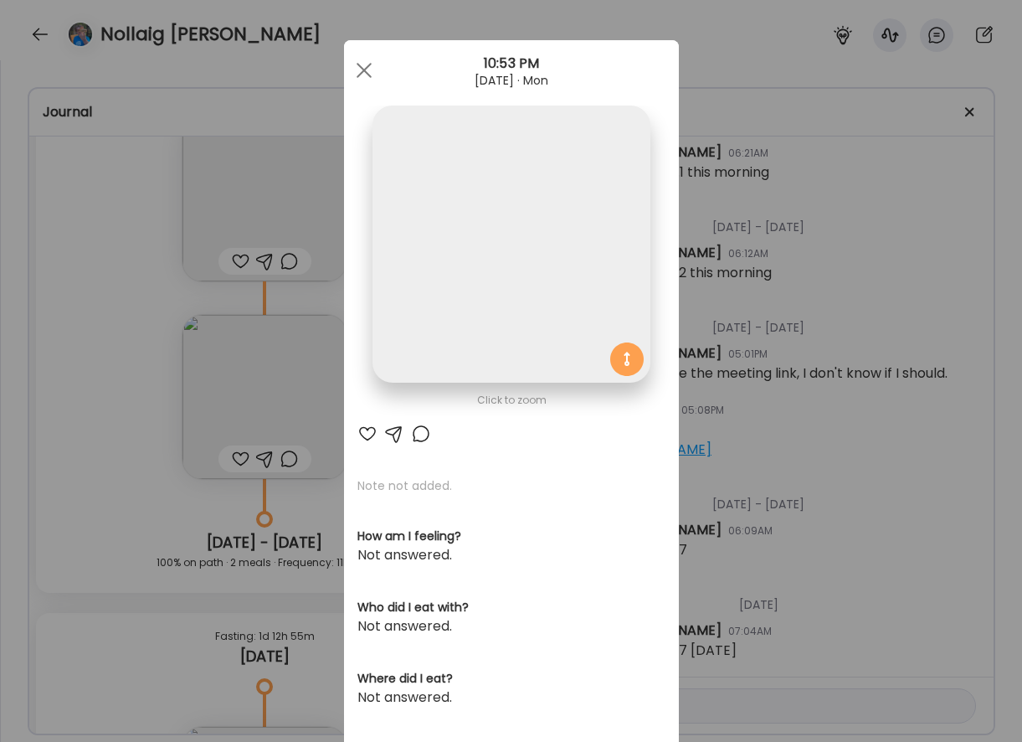
click at [121, 354] on div "Ate Coach Dashboard Wahoo! It’s official Take a moment to set up your Coach Pro…" at bounding box center [511, 371] width 1022 height 742
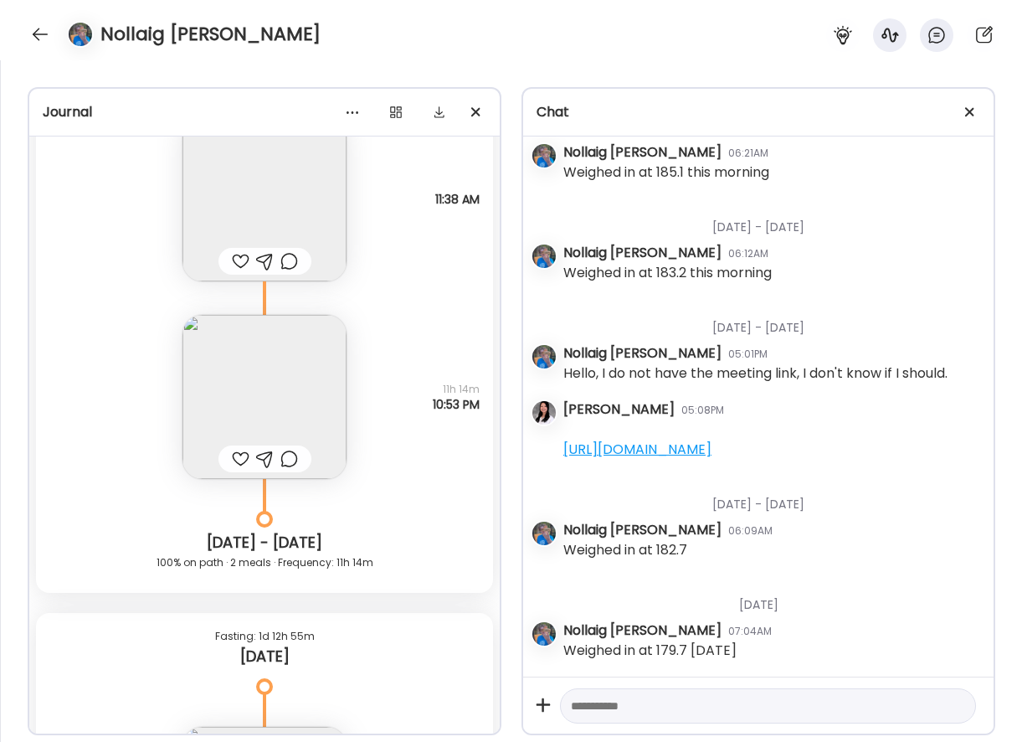
click at [239, 196] on img at bounding box center [264, 199] width 164 height 164
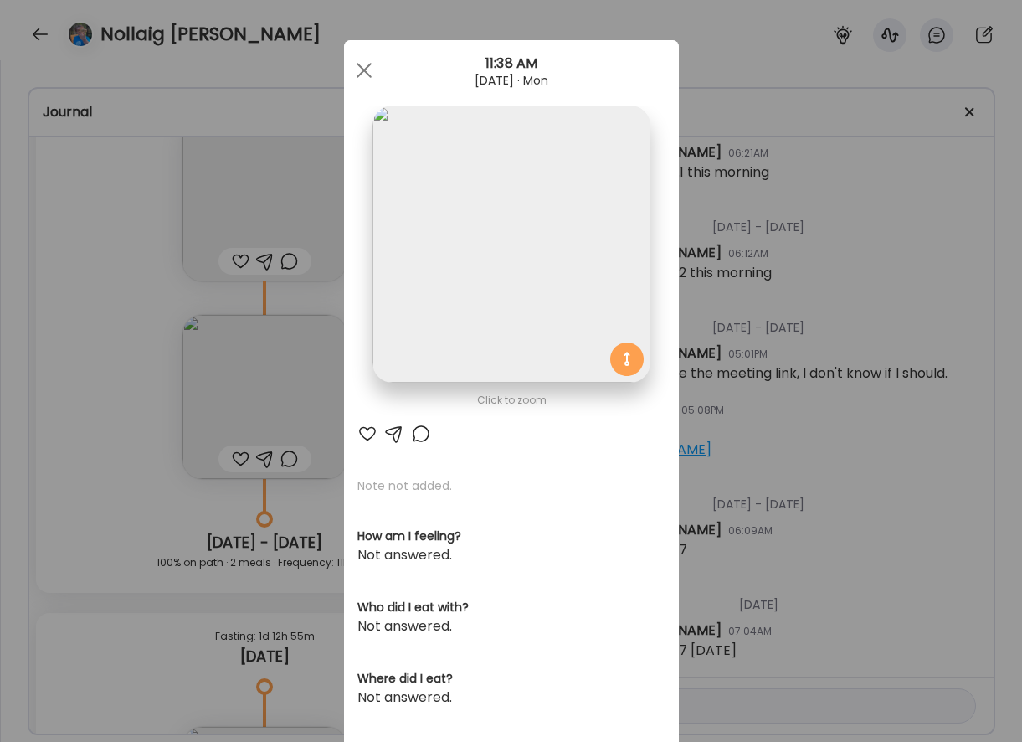
click at [451, 208] on img at bounding box center [510, 243] width 277 height 277
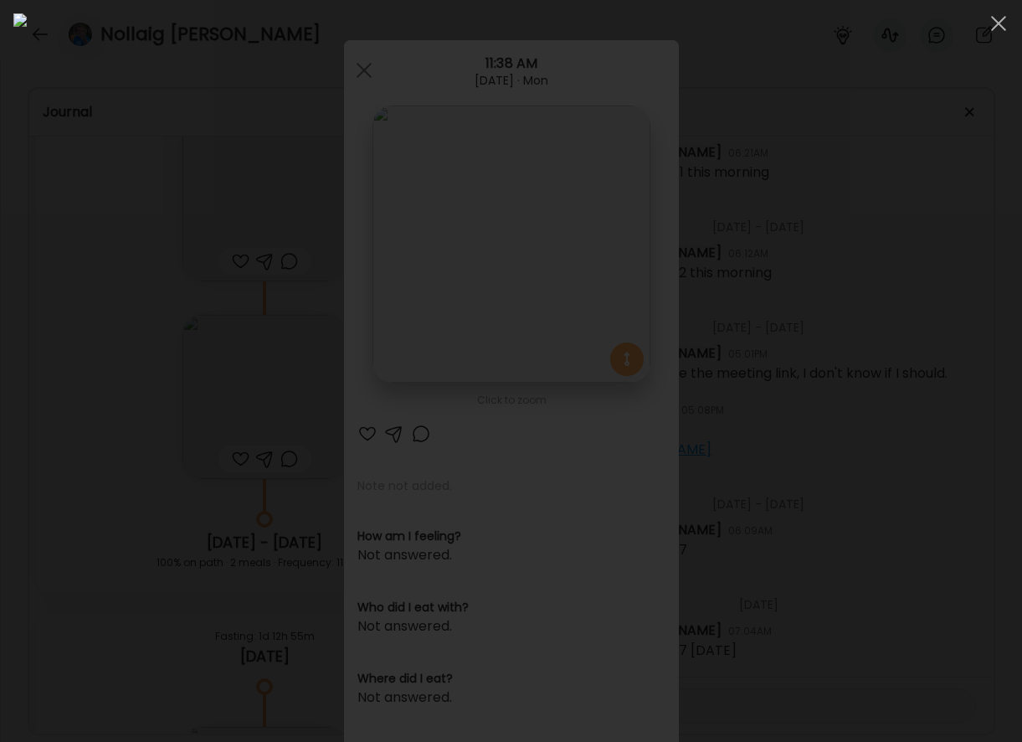
click at [99, 398] on div at bounding box center [510, 370] width 995 height 715
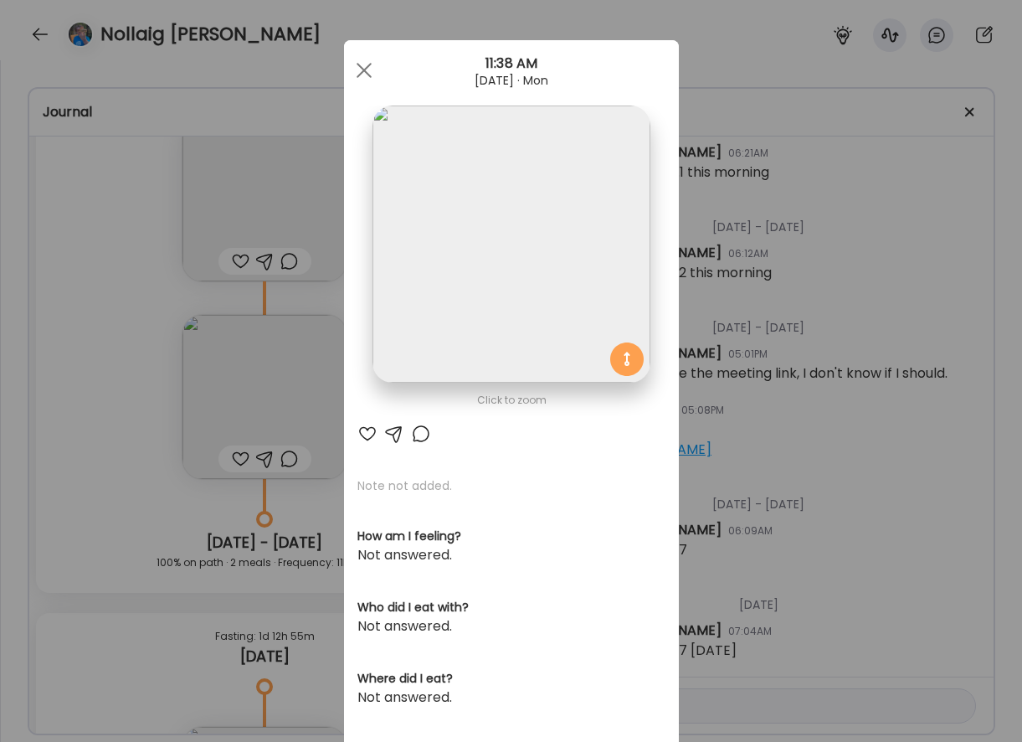
click at [291, 455] on div "Ate Coach Dashboard Wahoo! It’s official Take a moment to set up your Coach Pro…" at bounding box center [511, 371] width 1022 height 742
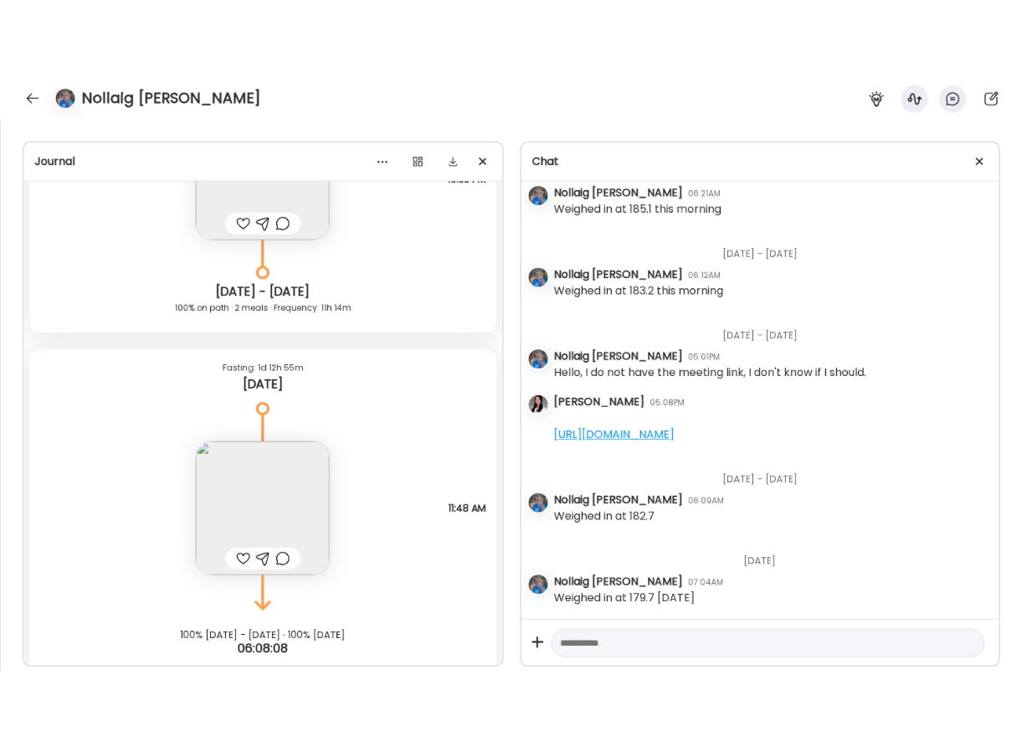
scroll to position [27107, 0]
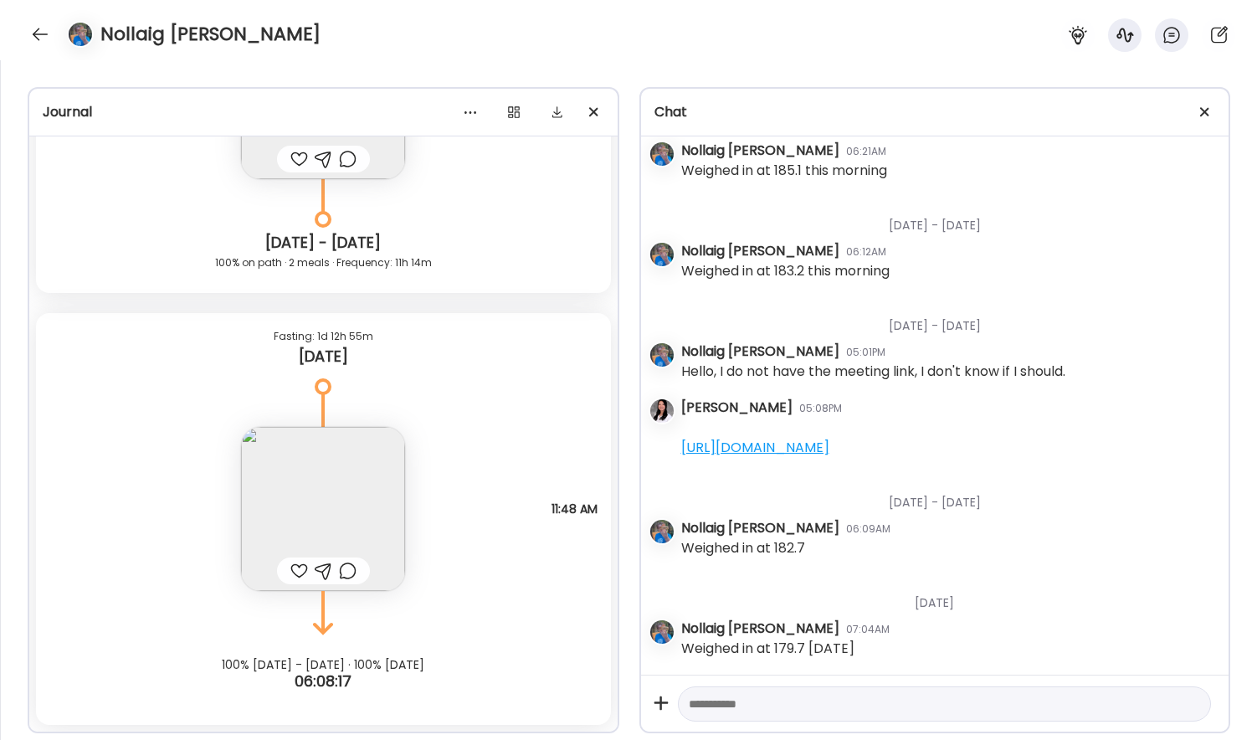
click at [361, 475] on img at bounding box center [323, 509] width 164 height 164
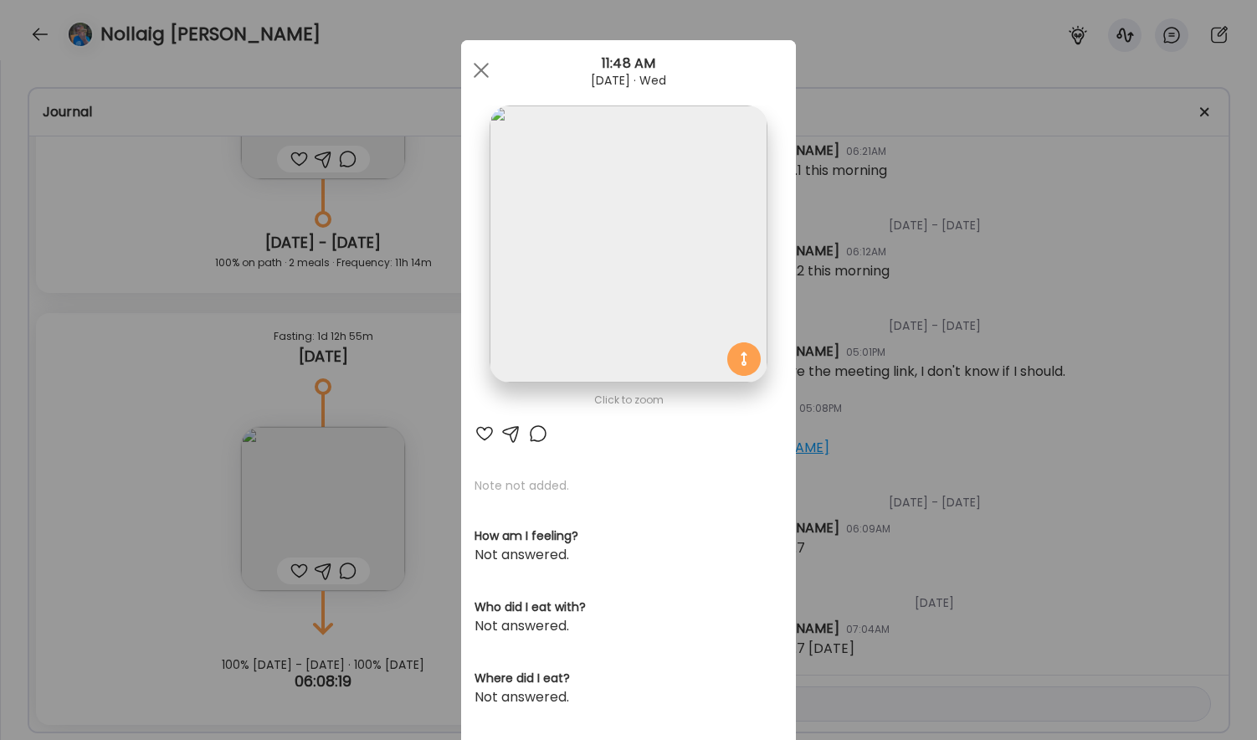
click at [598, 285] on img at bounding box center [628, 243] width 277 height 277
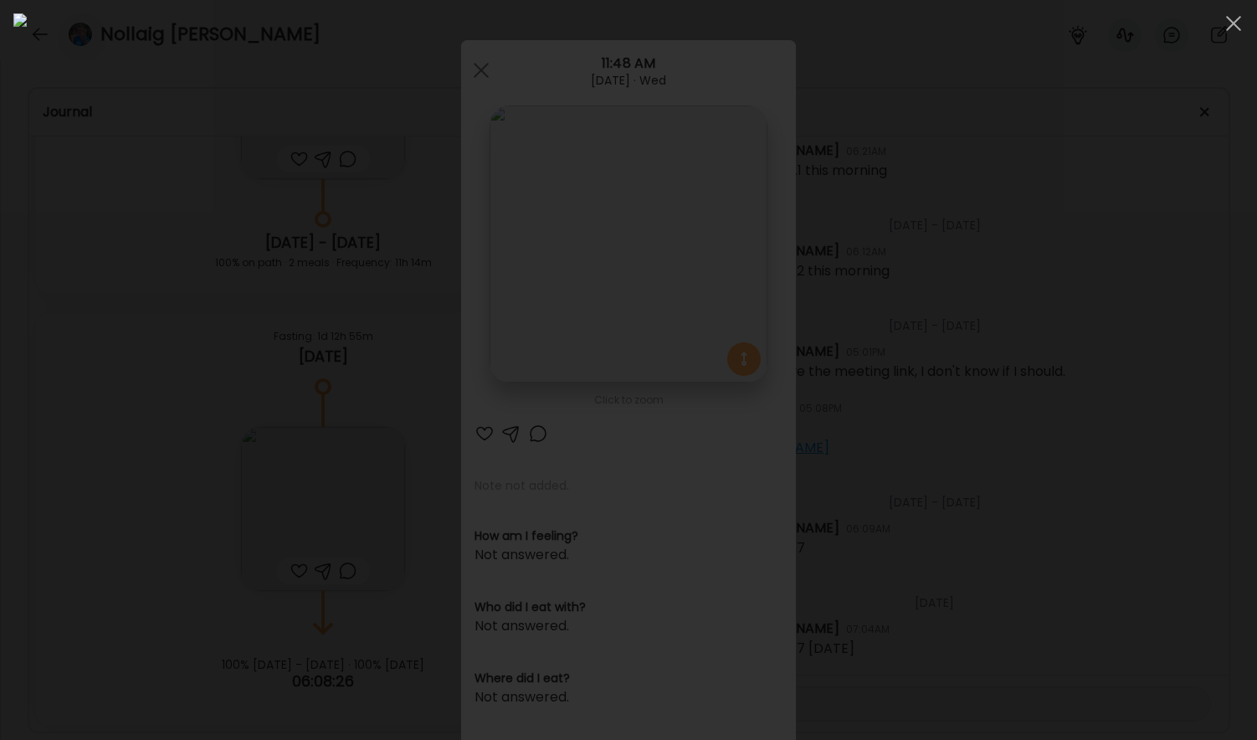
click at [1021, 374] on div at bounding box center [628, 369] width 1230 height 713
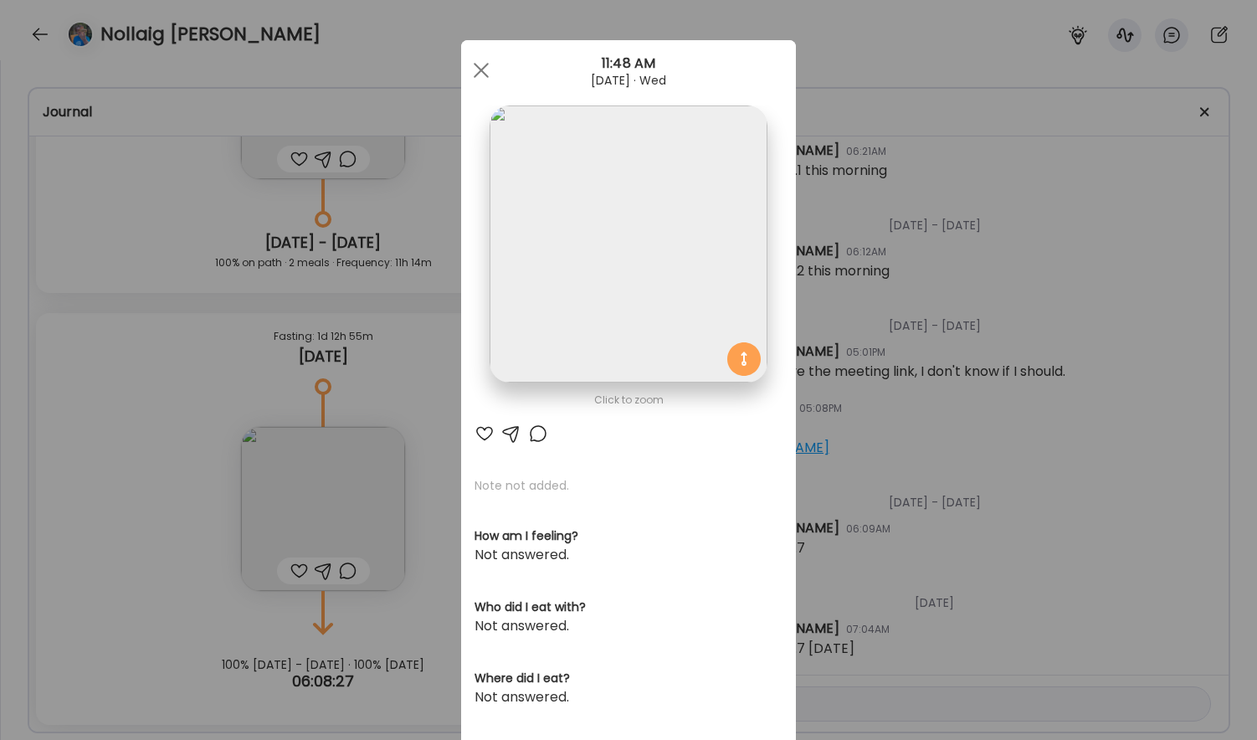
click at [1021, 381] on div "Ate Coach Dashboard Wahoo! It’s official Take a moment to set up your Coach Pro…" at bounding box center [628, 370] width 1257 height 740
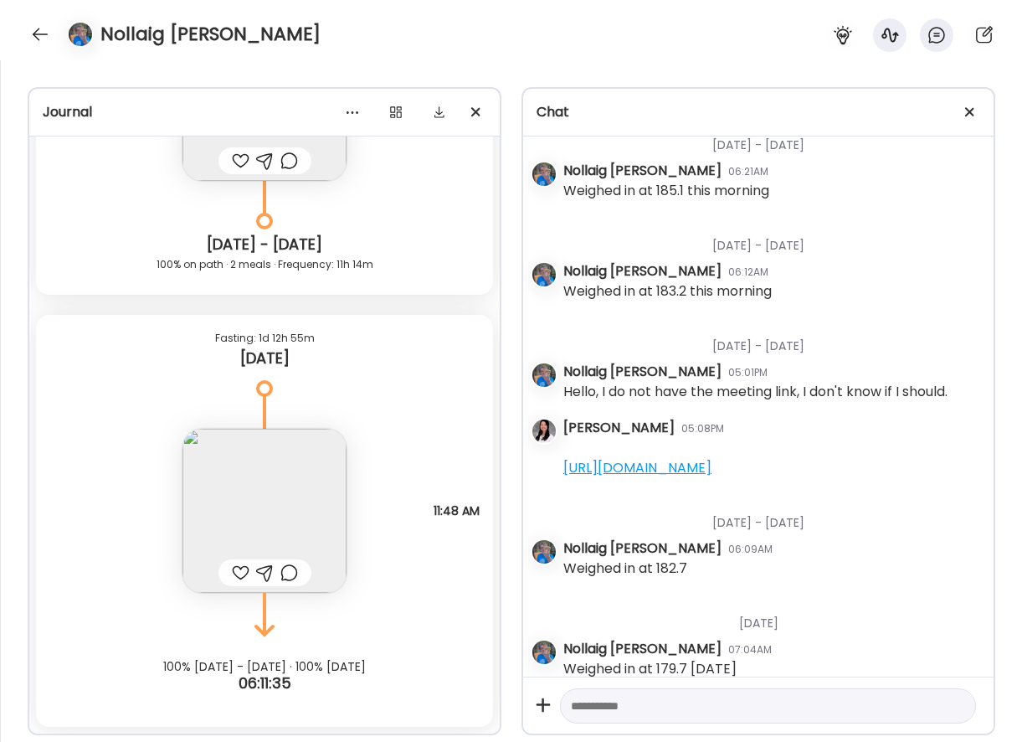
scroll to position [663, 0]
